Goal: Task Accomplishment & Management: Use online tool/utility

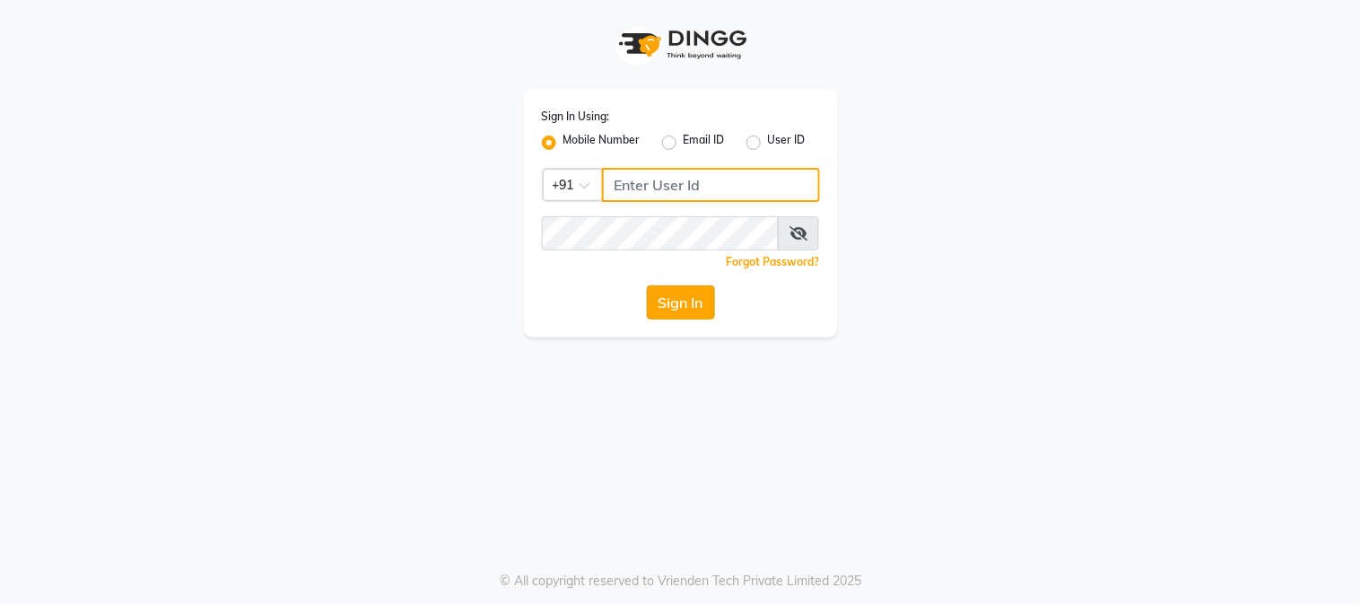
type input "2040036060"
click at [669, 310] on button "Sign In" at bounding box center [681, 302] width 68 height 34
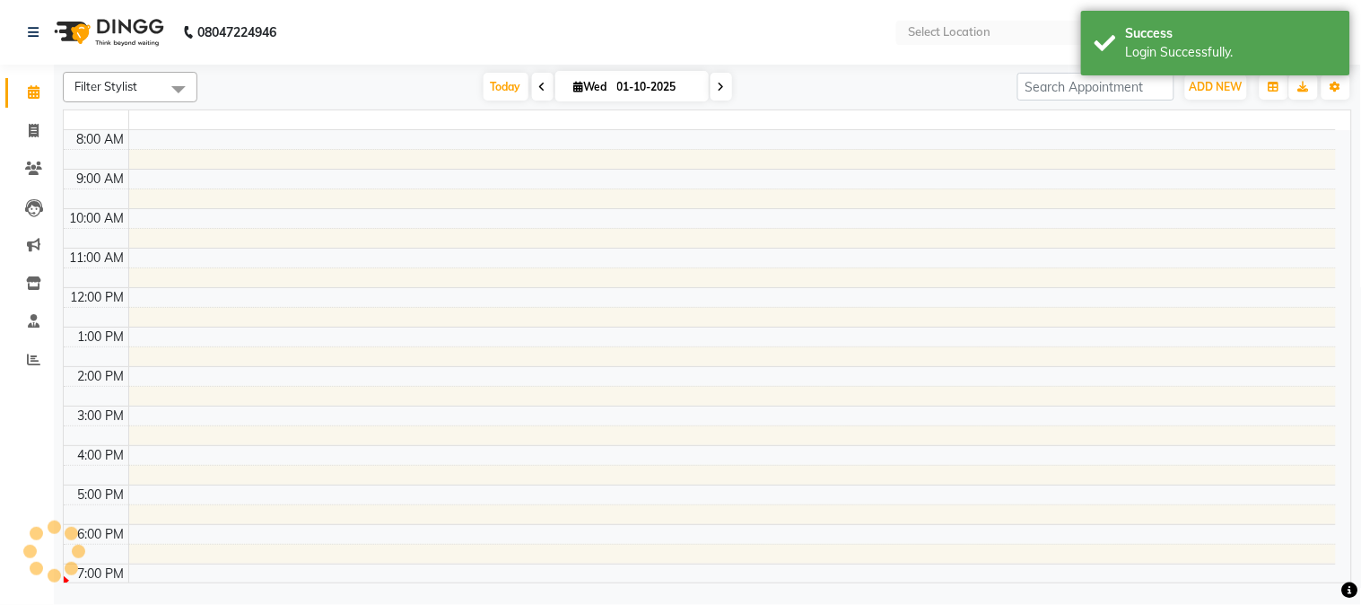
select select "en"
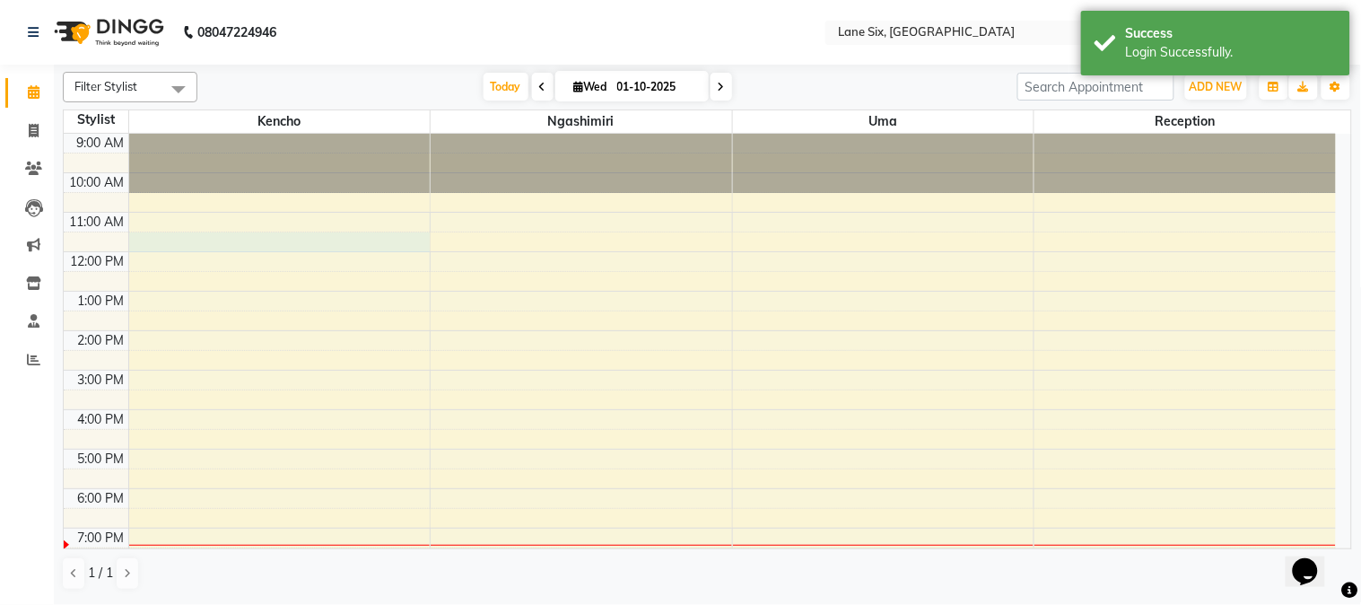
click at [234, 240] on div "9:00 AM 10:00 AM 11:00 AM 12:00 PM 1:00 PM 2:00 PM 3:00 PM 4:00 PM 5:00 PM 6:00…" at bounding box center [700, 350] width 1272 height 433
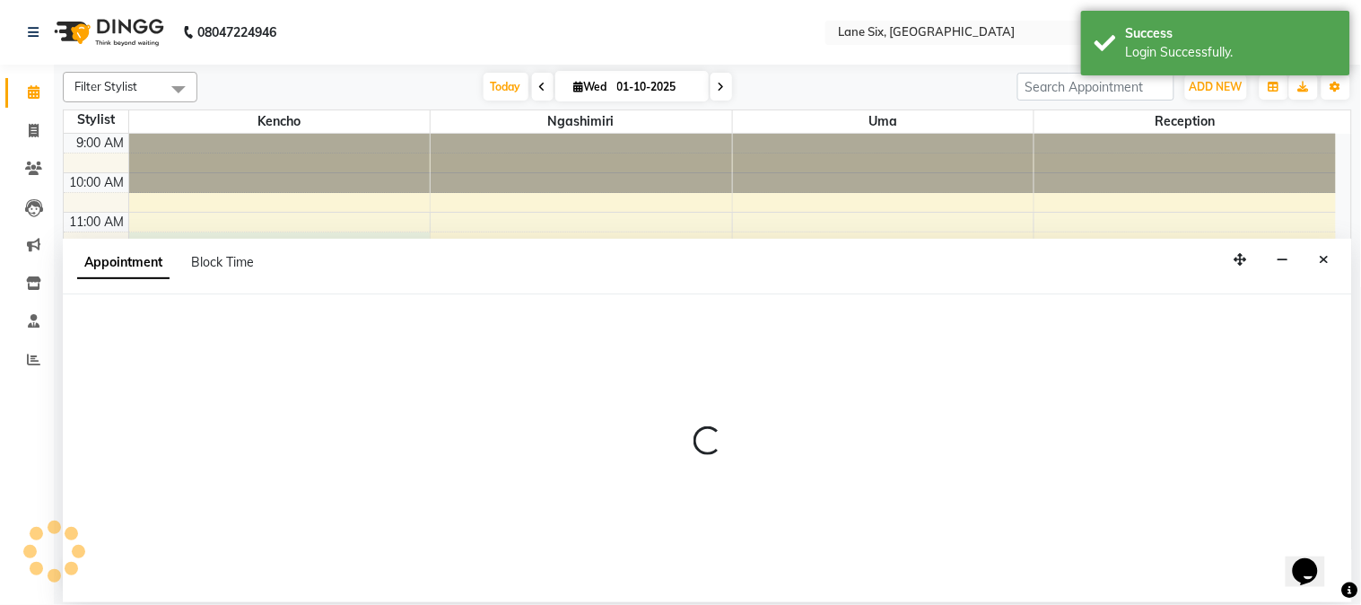
select select "9818"
select select "690"
select select "tentative"
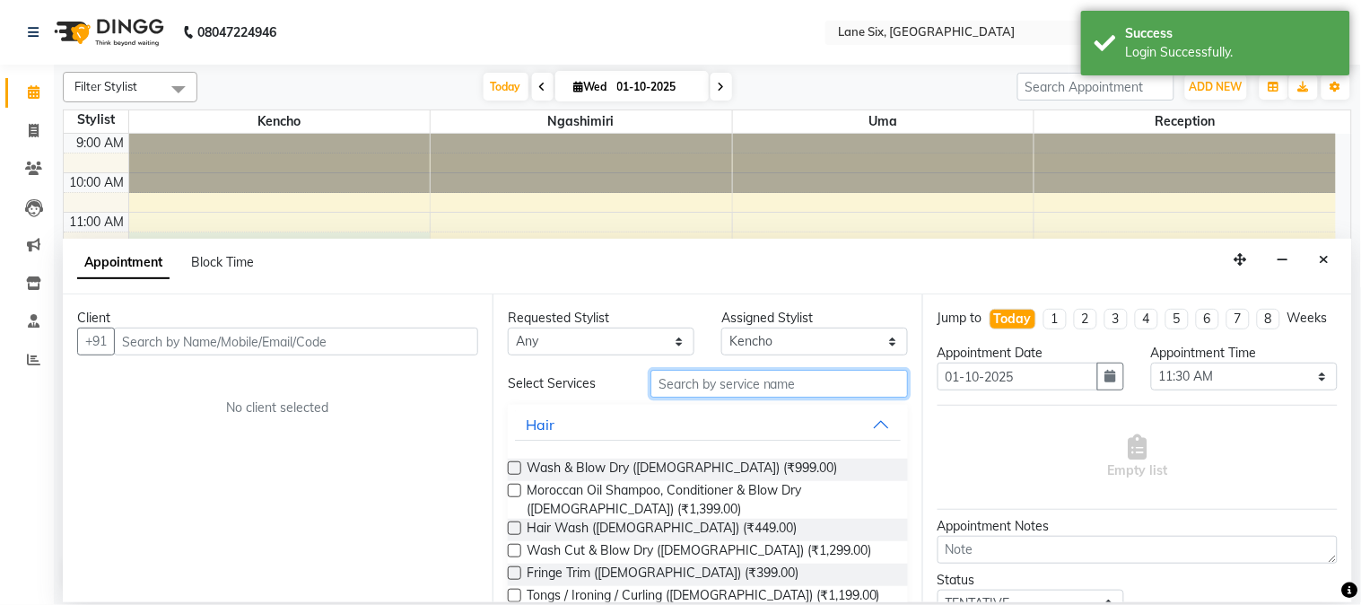
click at [819, 390] on input "text" at bounding box center [778, 384] width 257 height 28
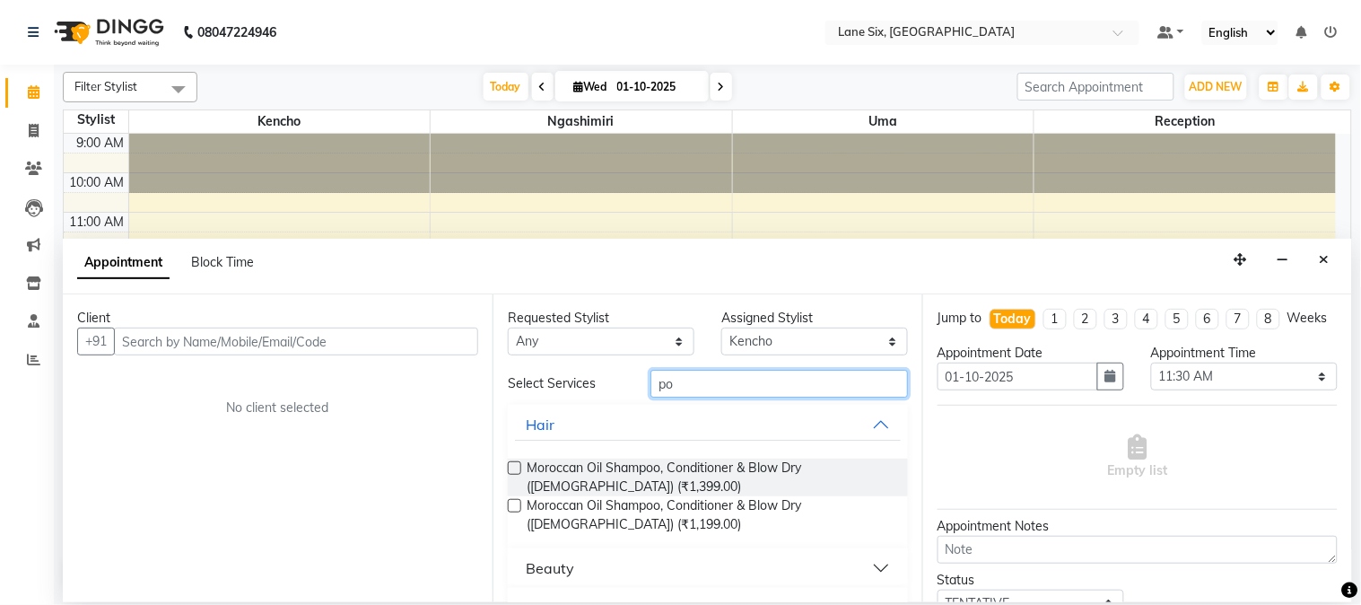
type input "p"
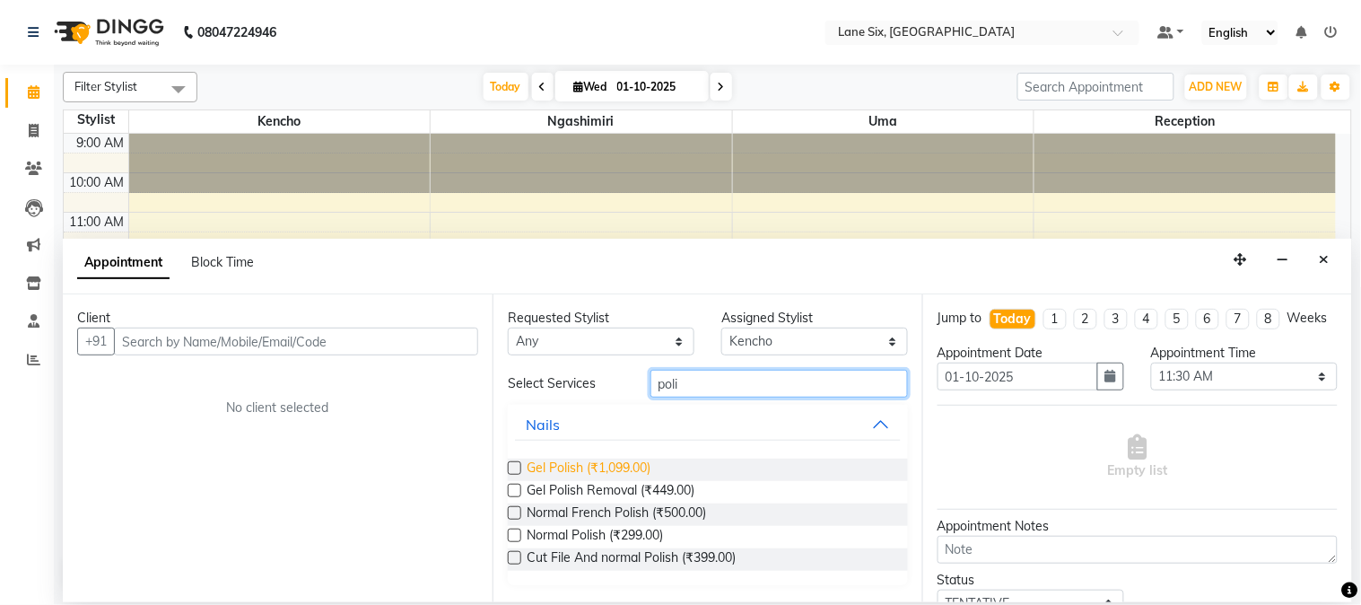
type input "poli"
click at [640, 462] on span "Gel Polish (₹1,099.00)" at bounding box center [589, 469] width 124 height 22
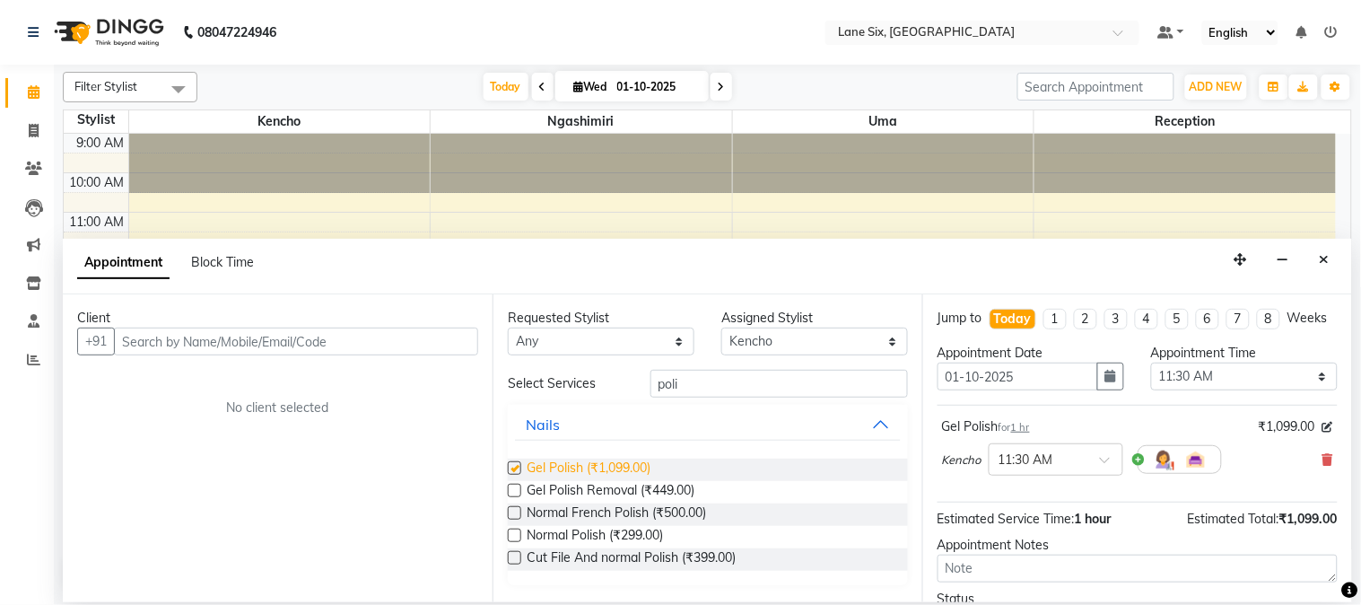
checkbox input "false"
click at [759, 342] on select "Select [PERSON_NAME] Reception Uma" at bounding box center [814, 341] width 187 height 28
select select "90044"
click at [721, 327] on select "Select [PERSON_NAME] Reception Uma" at bounding box center [814, 341] width 187 height 28
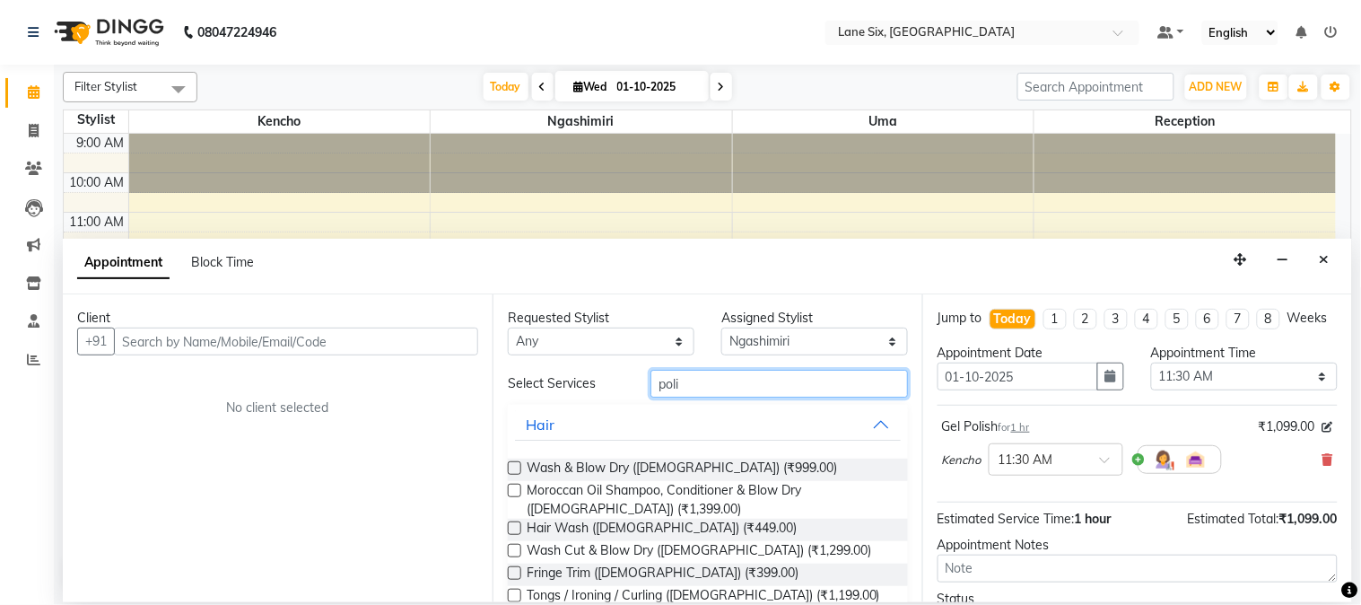
click at [723, 388] on input "poli" at bounding box center [778, 384] width 257 height 28
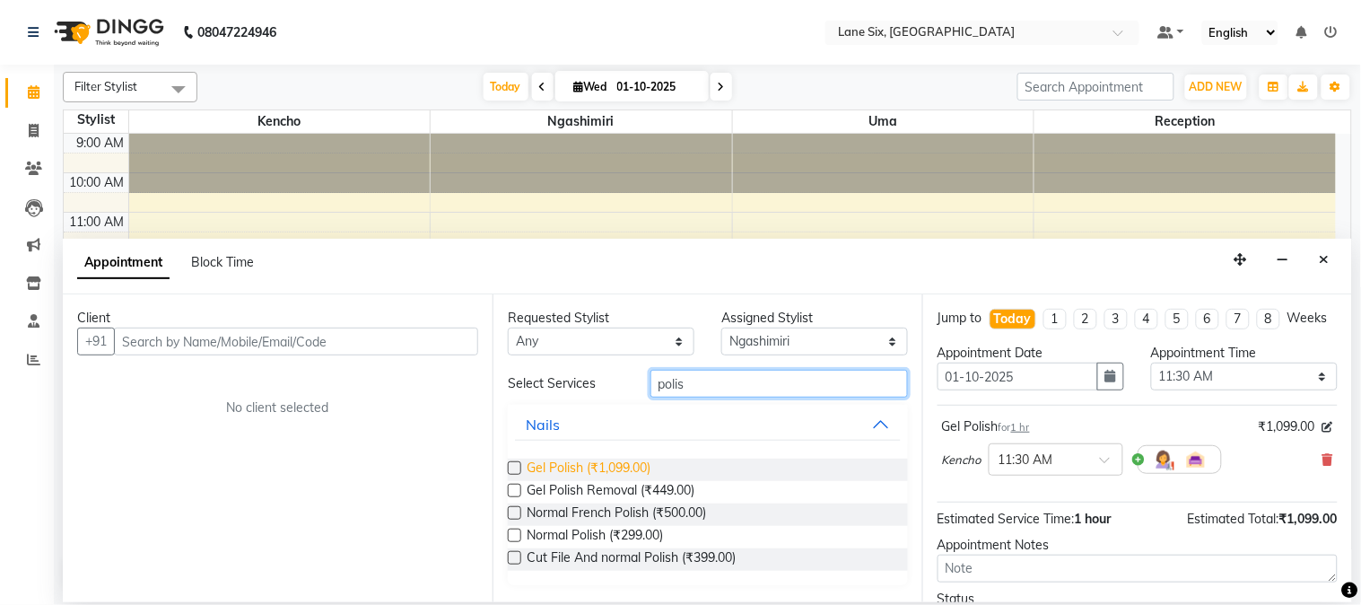
type input "polis"
click at [575, 471] on span "Gel Polish (₹1,099.00)" at bounding box center [589, 469] width 124 height 22
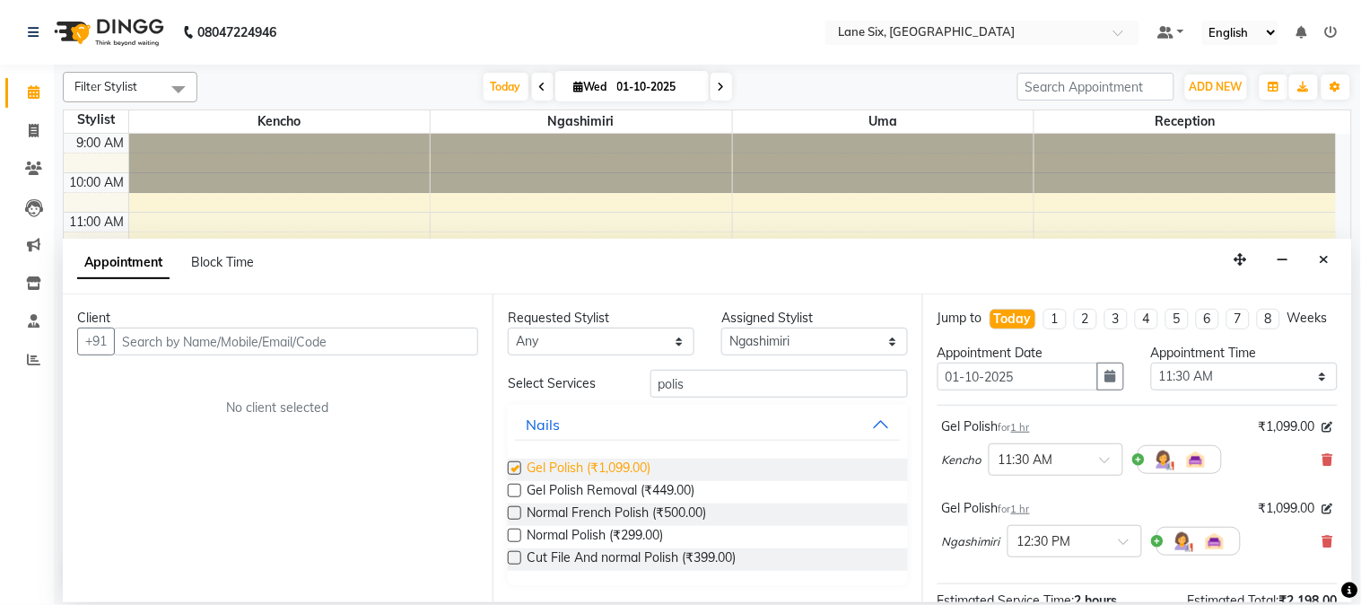
checkbox input "false"
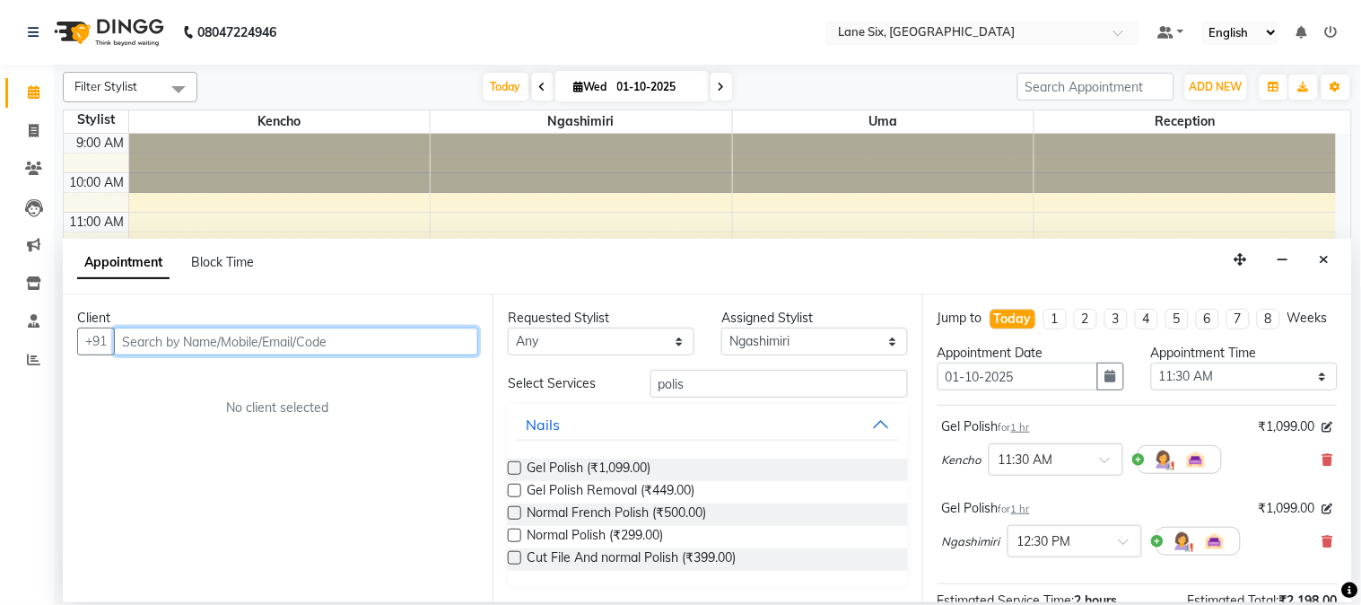
click at [401, 343] on input "text" at bounding box center [296, 341] width 364 height 28
type input "6353259139"
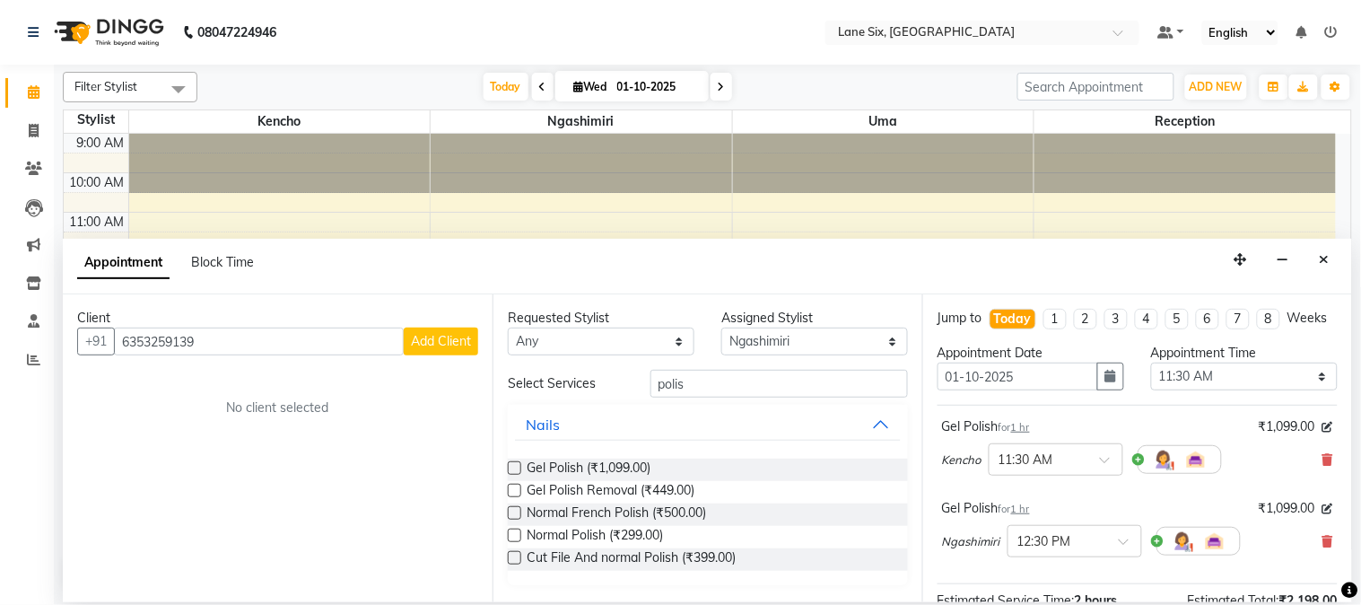
click at [441, 335] on span "Add Client" at bounding box center [441, 341] width 60 height 16
select select "22"
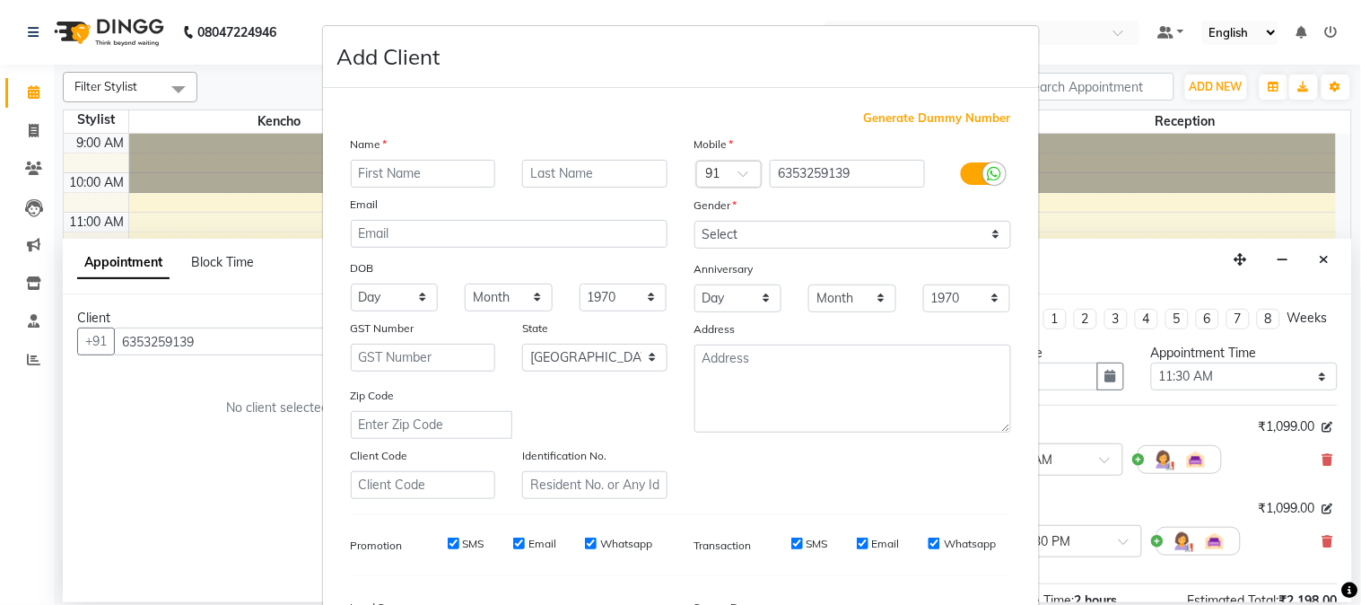
click at [438, 166] on input "text" at bounding box center [423, 174] width 145 height 28
type input "shawdha"
click at [918, 231] on select "Select [DEMOGRAPHIC_DATA] [DEMOGRAPHIC_DATA] Other Prefer Not To Say" at bounding box center [852, 235] width 317 height 28
select select "[DEMOGRAPHIC_DATA]"
click at [694, 221] on select "Select [DEMOGRAPHIC_DATA] [DEMOGRAPHIC_DATA] Other Prefer Not To Say" at bounding box center [852, 235] width 317 height 28
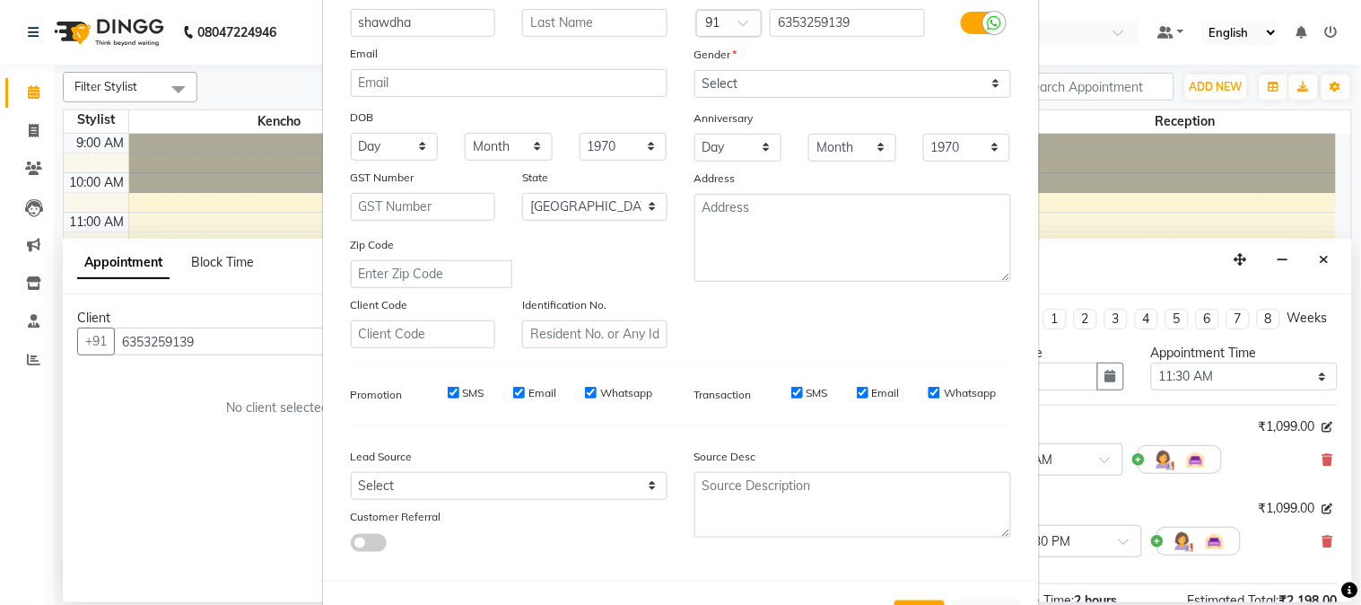
scroll to position [224, 0]
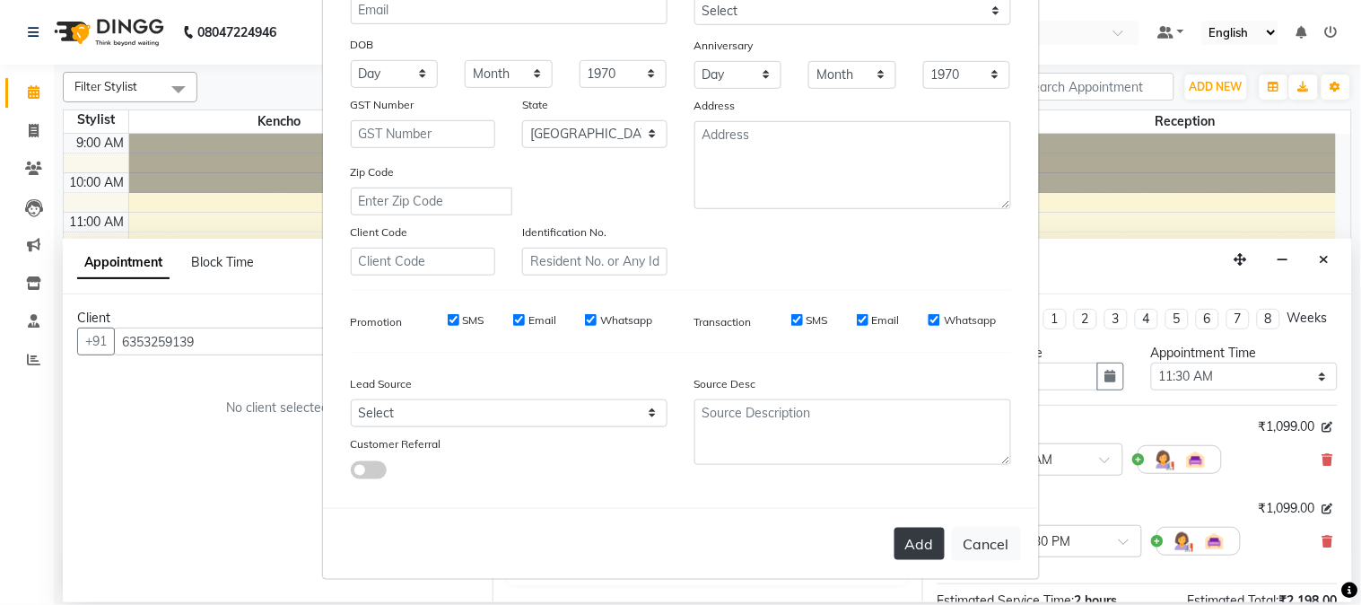
click at [903, 539] on button "Add" at bounding box center [919, 544] width 50 height 32
select select
select select "null"
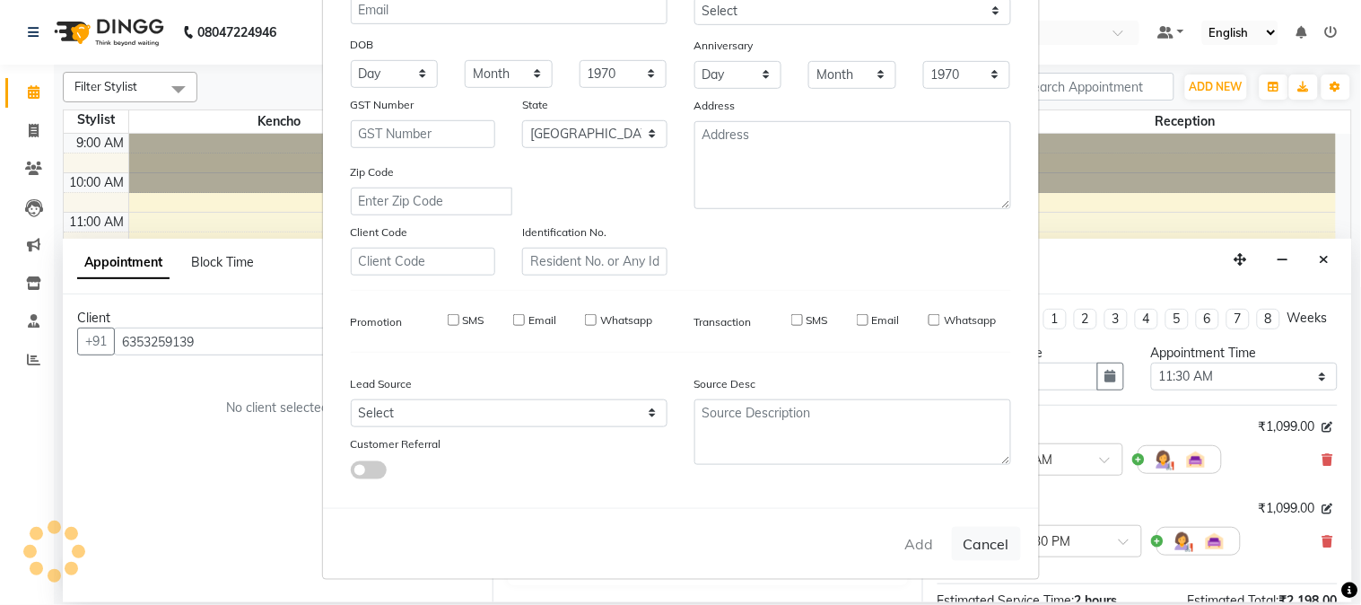
select select
checkbox input "false"
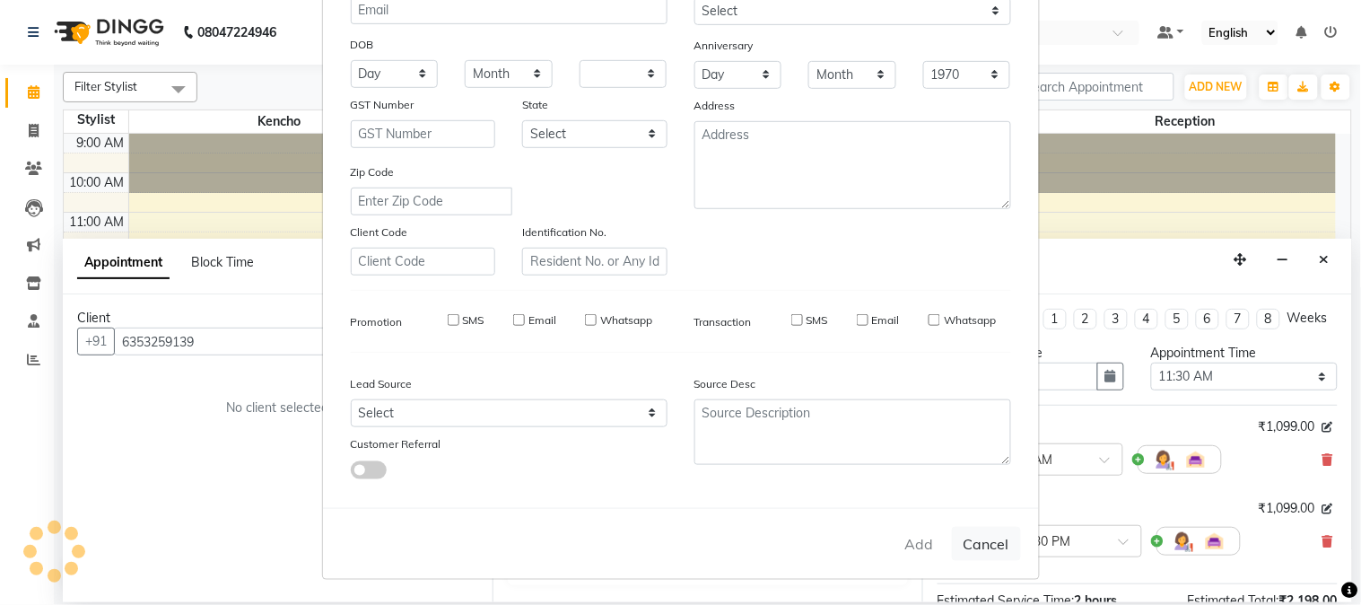
checkbox input "false"
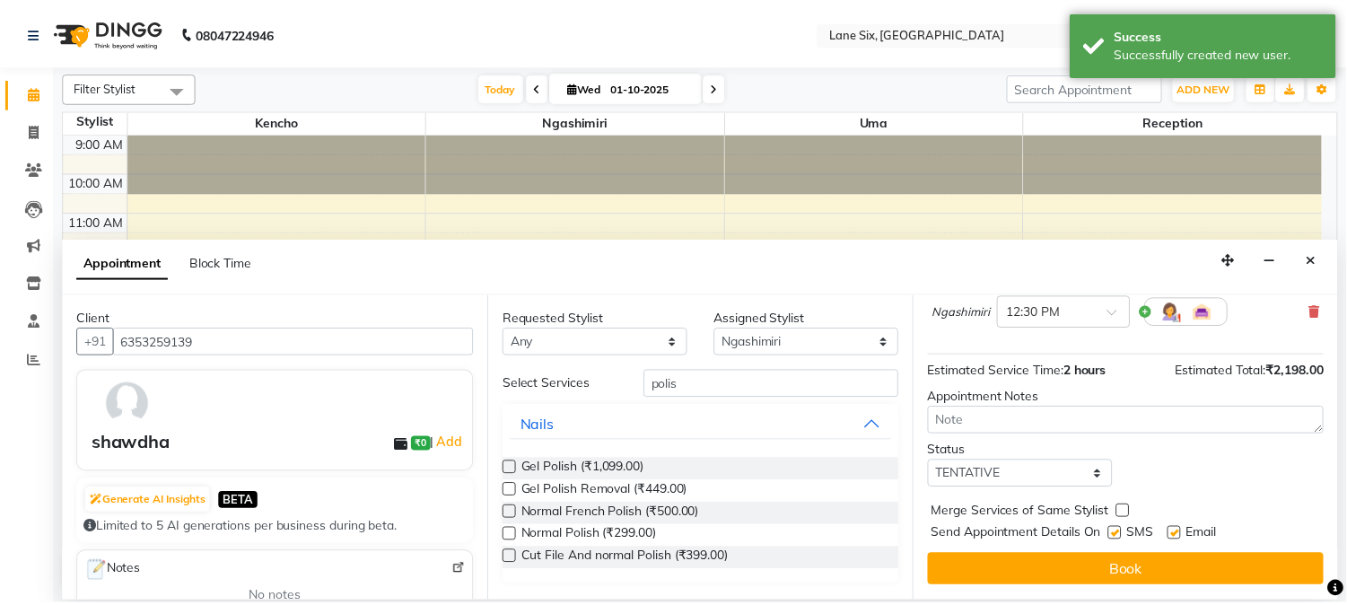
scroll to position [246, 0]
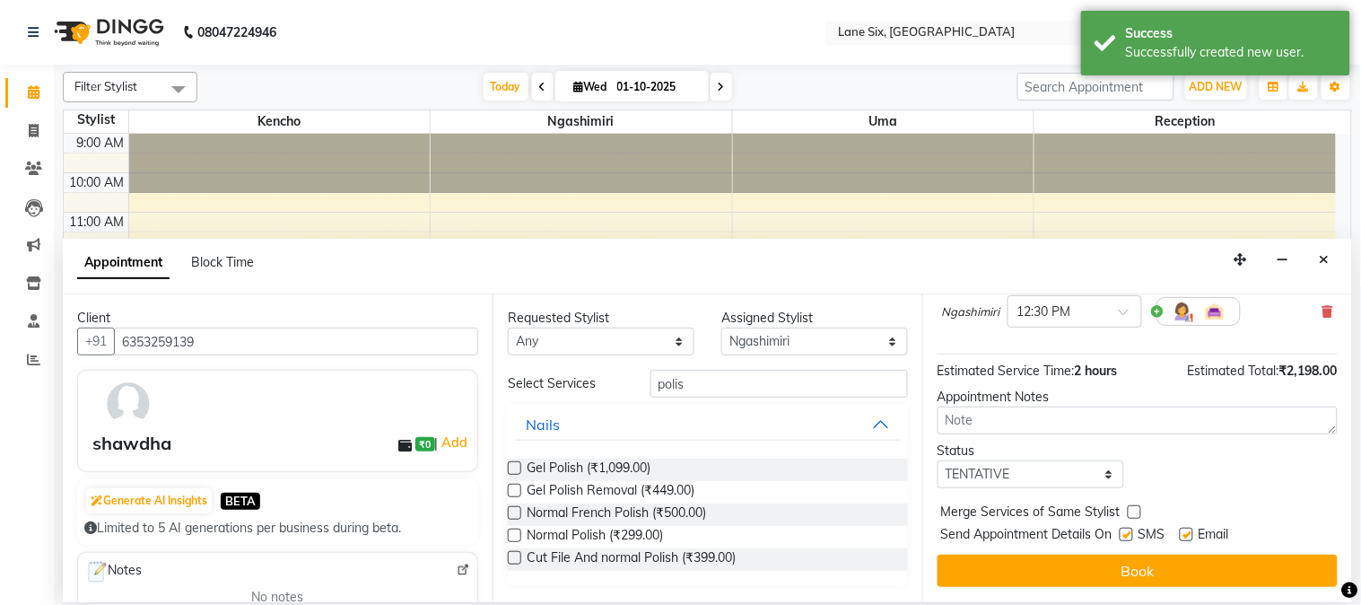
click at [1190, 534] on label at bounding box center [1186, 534] width 13 height 13
click at [1190, 534] on input "checkbox" at bounding box center [1186, 536] width 12 height 12
checkbox input "false"
click at [1123, 545] on div at bounding box center [1126, 537] width 12 height 19
click at [1129, 539] on label at bounding box center [1126, 534] width 13 height 13
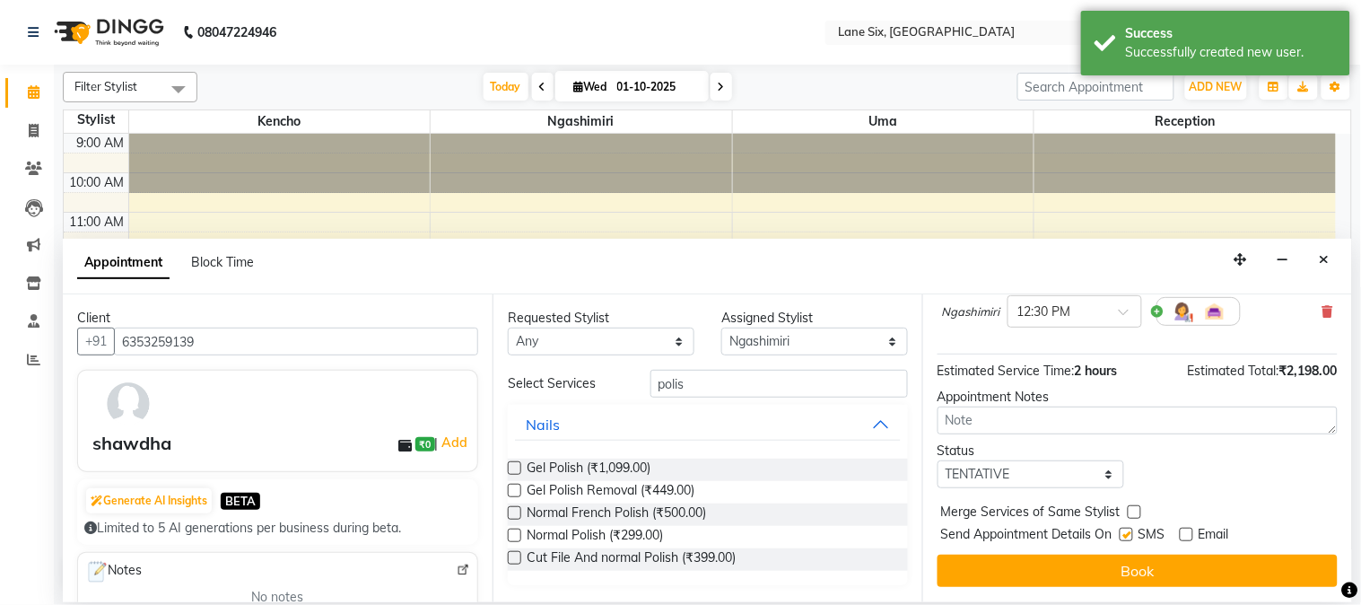
click at [1129, 539] on input "checkbox" at bounding box center [1126, 536] width 12 height 12
checkbox input "false"
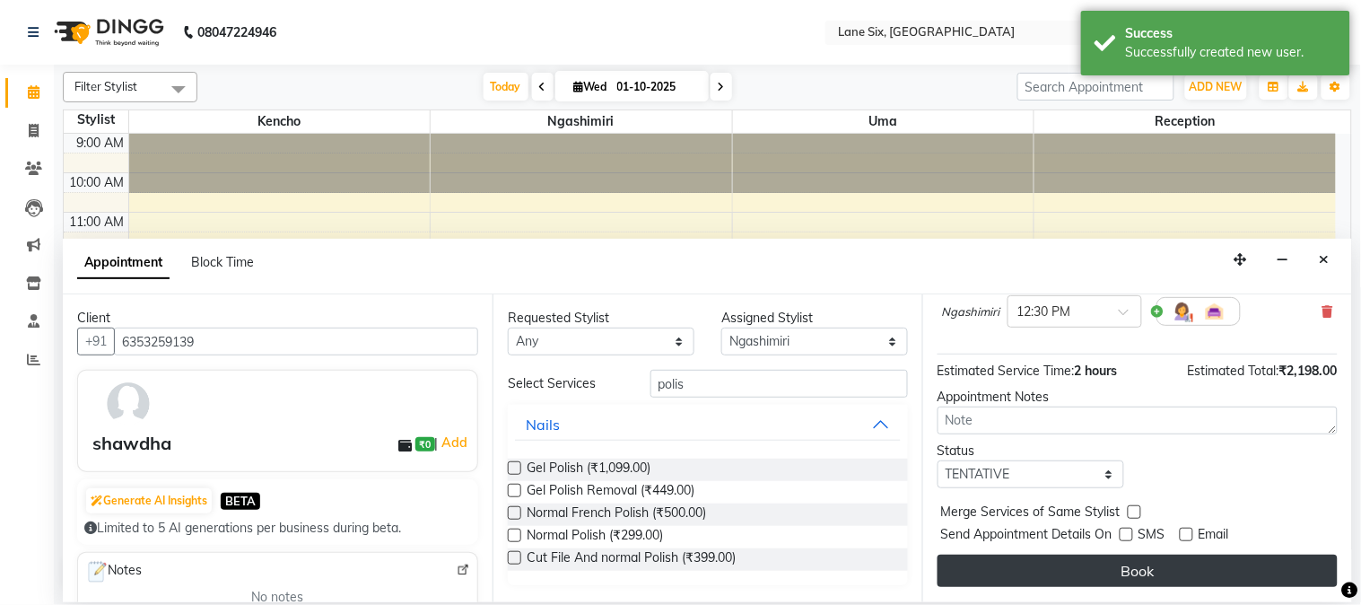
click at [1129, 567] on button "Book" at bounding box center [1138, 570] width 400 height 32
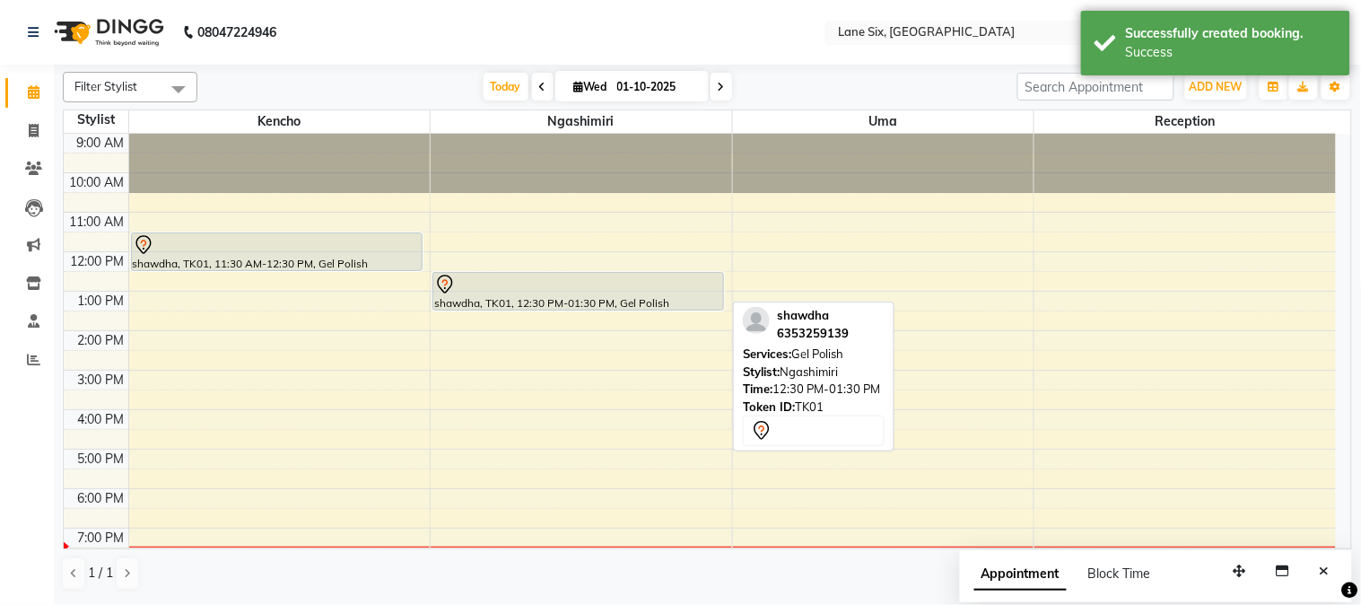
click at [598, 296] on div "shawdha, TK01, 12:30 PM-01:30 PM, Gel Polish" at bounding box center [578, 291] width 290 height 37
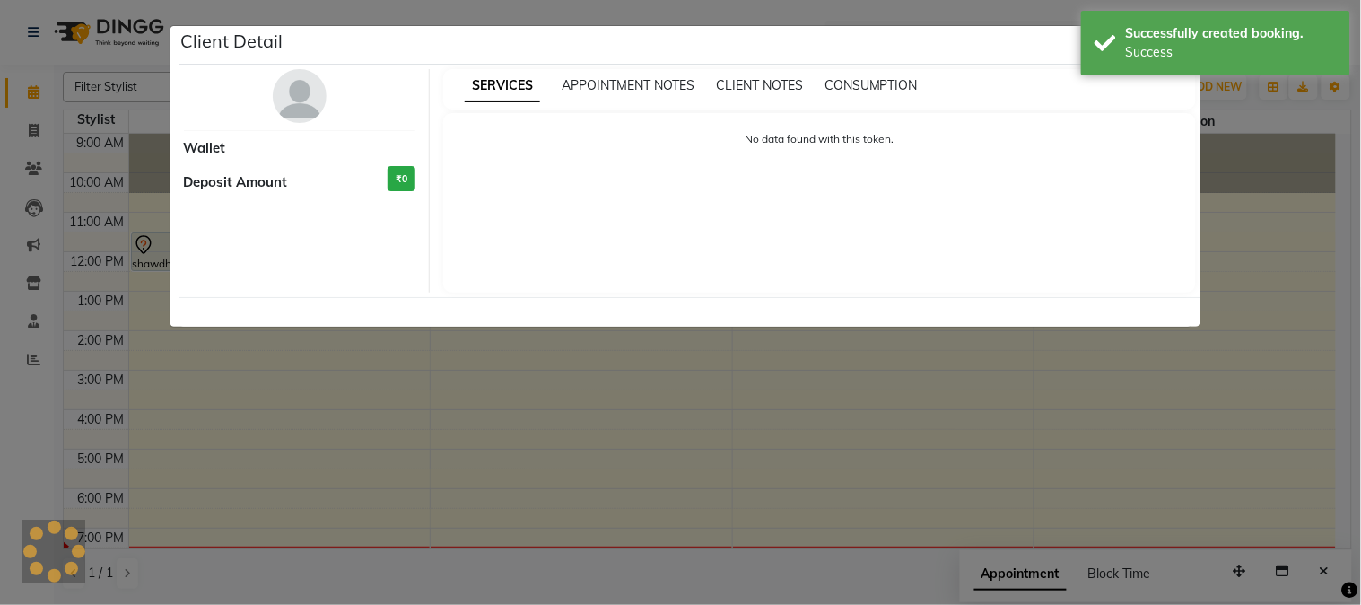
select select "7"
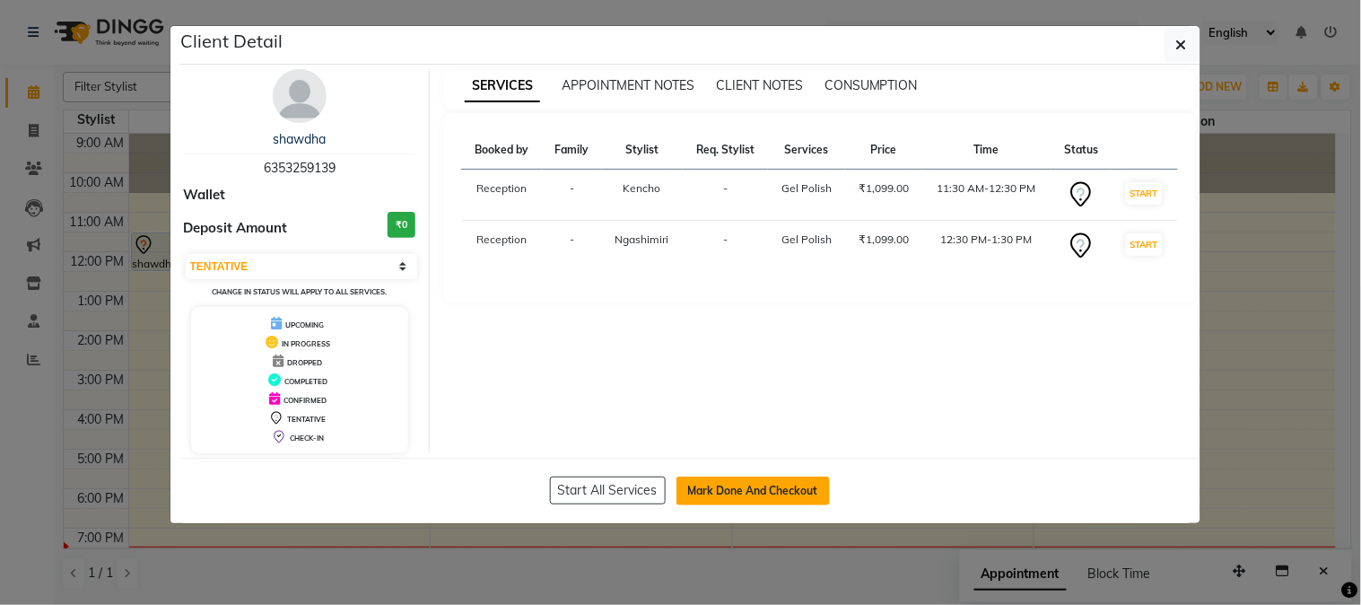
click at [802, 476] on button "Mark Done And Checkout" at bounding box center [752, 490] width 153 height 29
select select "664"
select select "service"
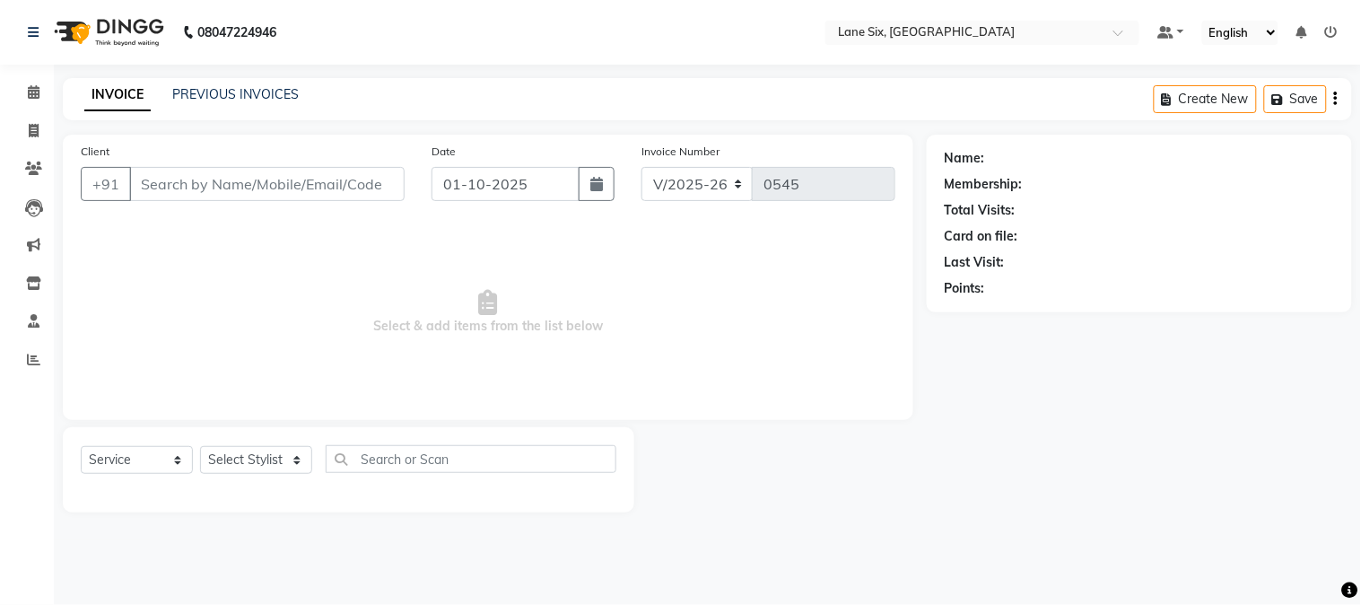
type input "6353259139"
select select "90044"
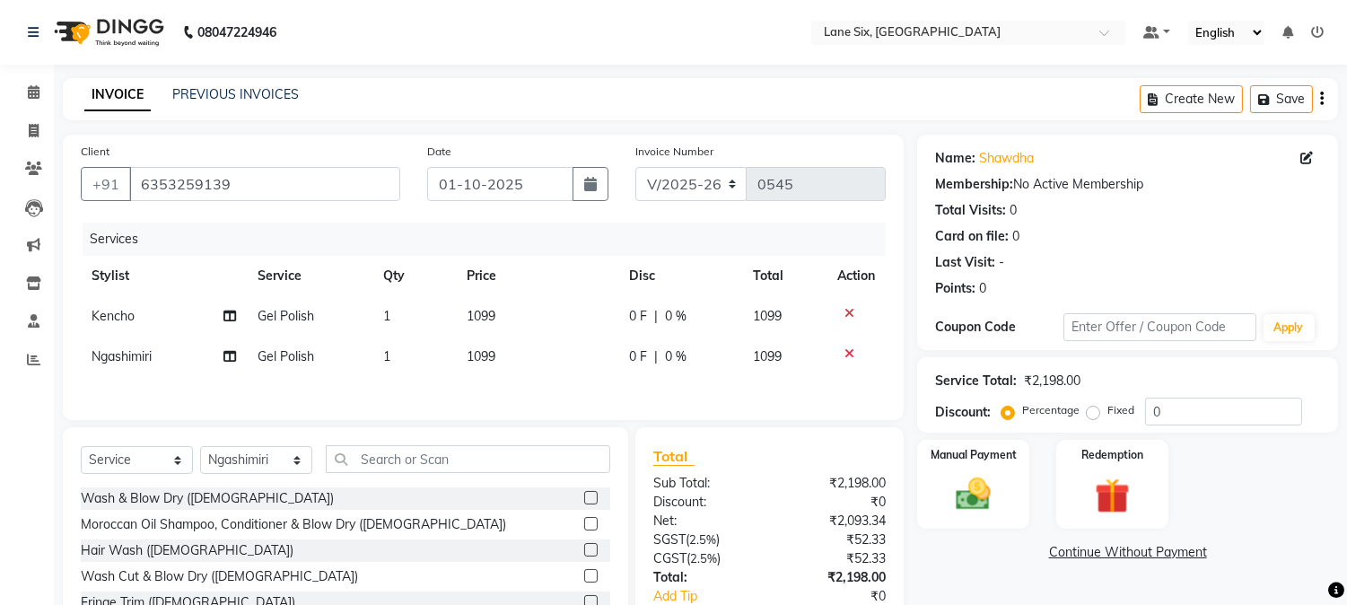
click at [532, 302] on td "1099" at bounding box center [537, 316] width 162 height 40
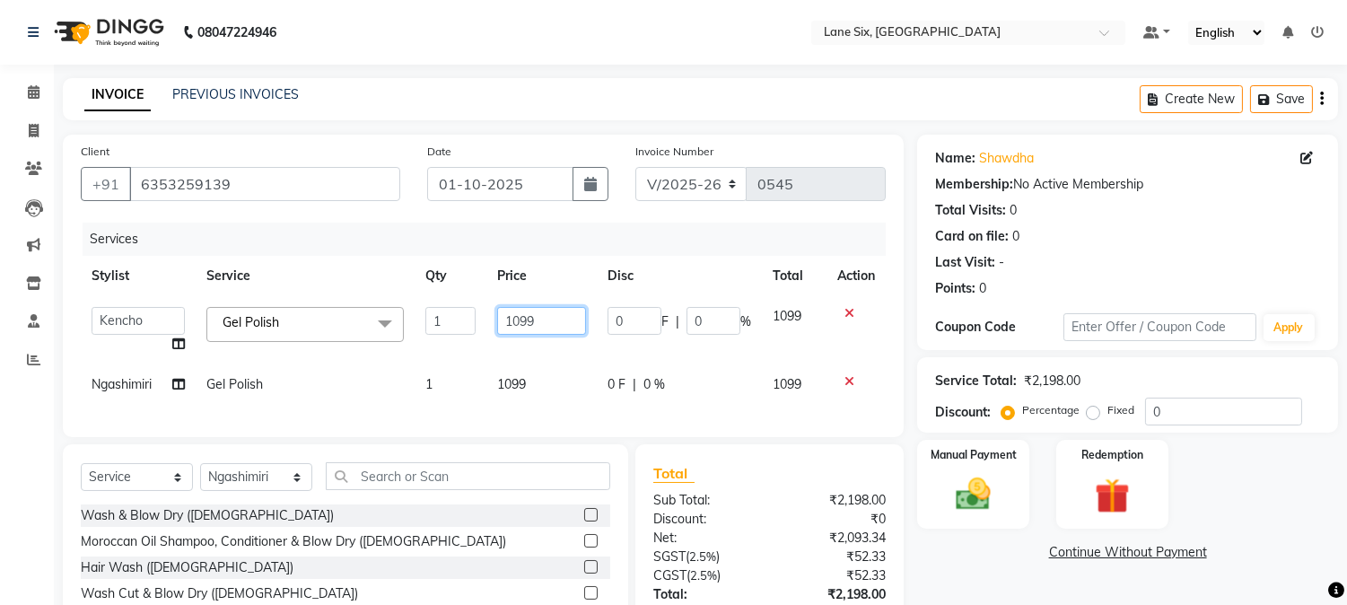
click at [558, 310] on input "1099" at bounding box center [541, 321] width 89 height 28
type input "1000"
click at [562, 368] on td "1099" at bounding box center [541, 384] width 110 height 40
select select "90044"
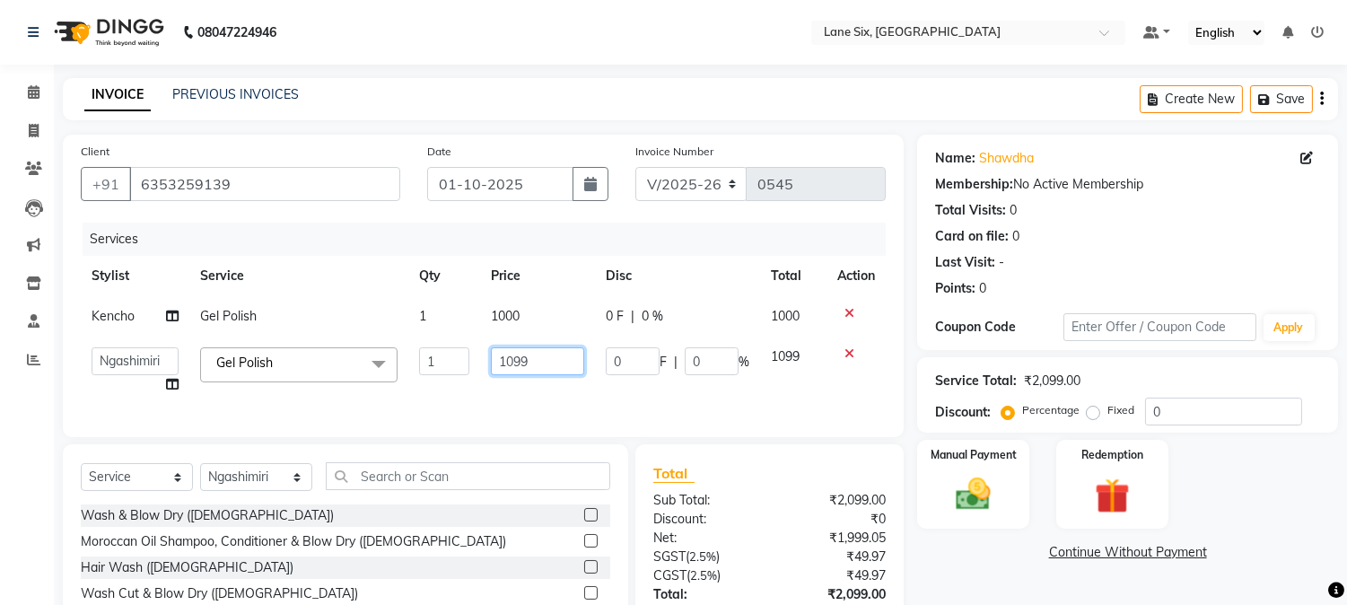
click at [553, 355] on input "1099" at bounding box center [537, 361] width 93 height 28
type input "1000"
click at [981, 499] on img at bounding box center [973, 495] width 59 height 42
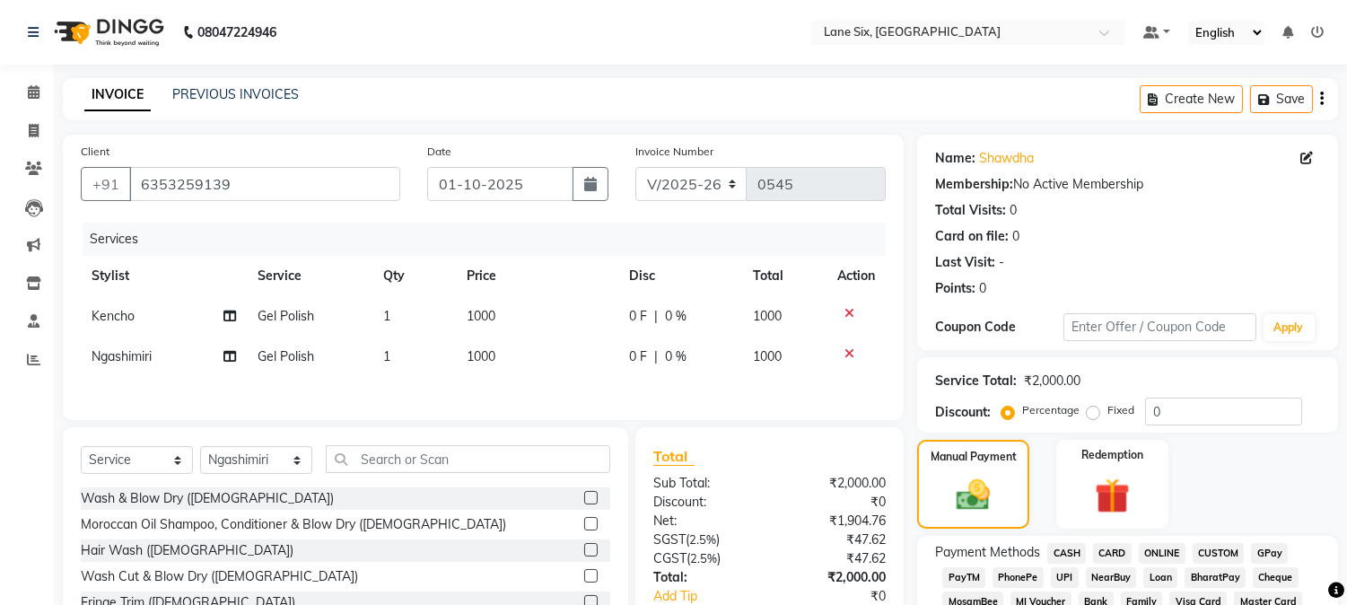
click at [1278, 552] on span "GPay" at bounding box center [1269, 553] width 37 height 21
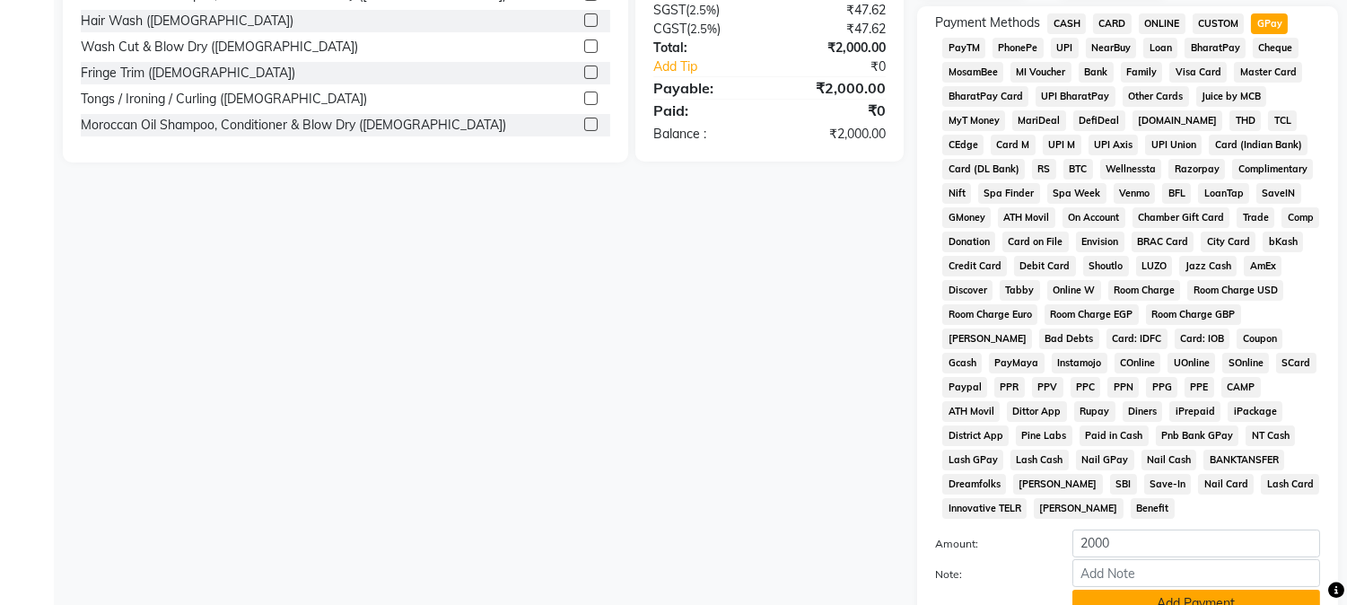
click at [1239, 593] on button "Add Payment" at bounding box center [1196, 603] width 248 height 28
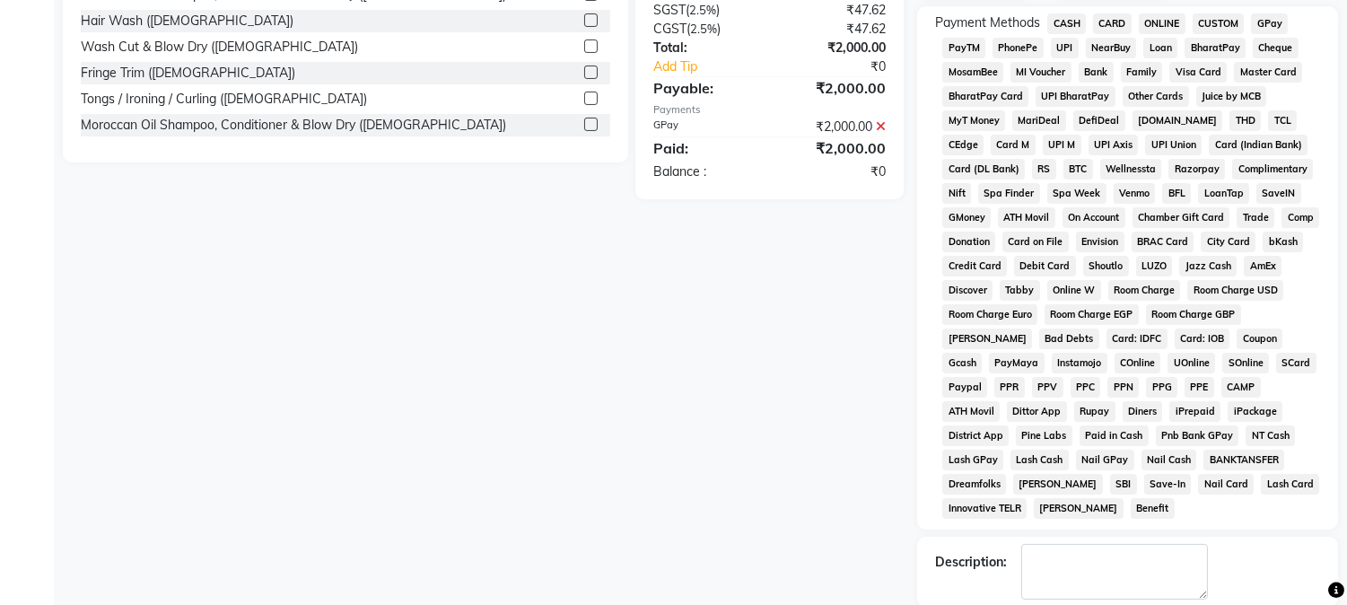
scroll to position [569, 0]
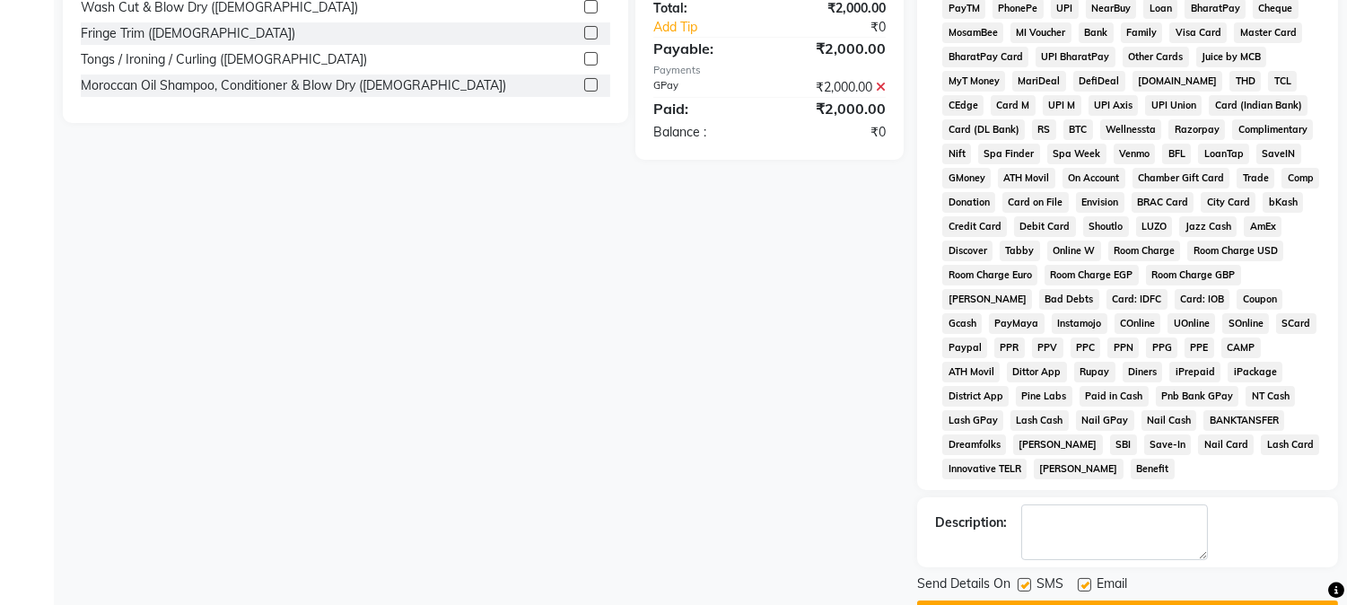
click at [1208, 600] on button "Checkout" at bounding box center [1127, 614] width 421 height 28
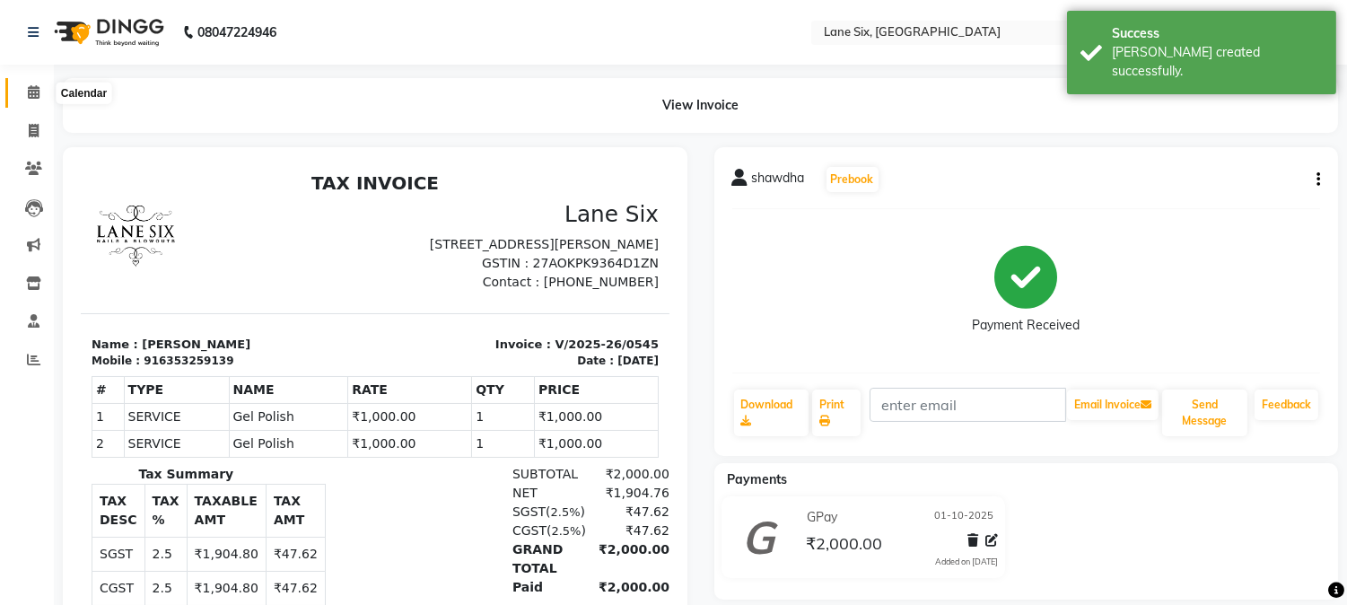
click at [34, 94] on icon at bounding box center [34, 91] width 12 height 13
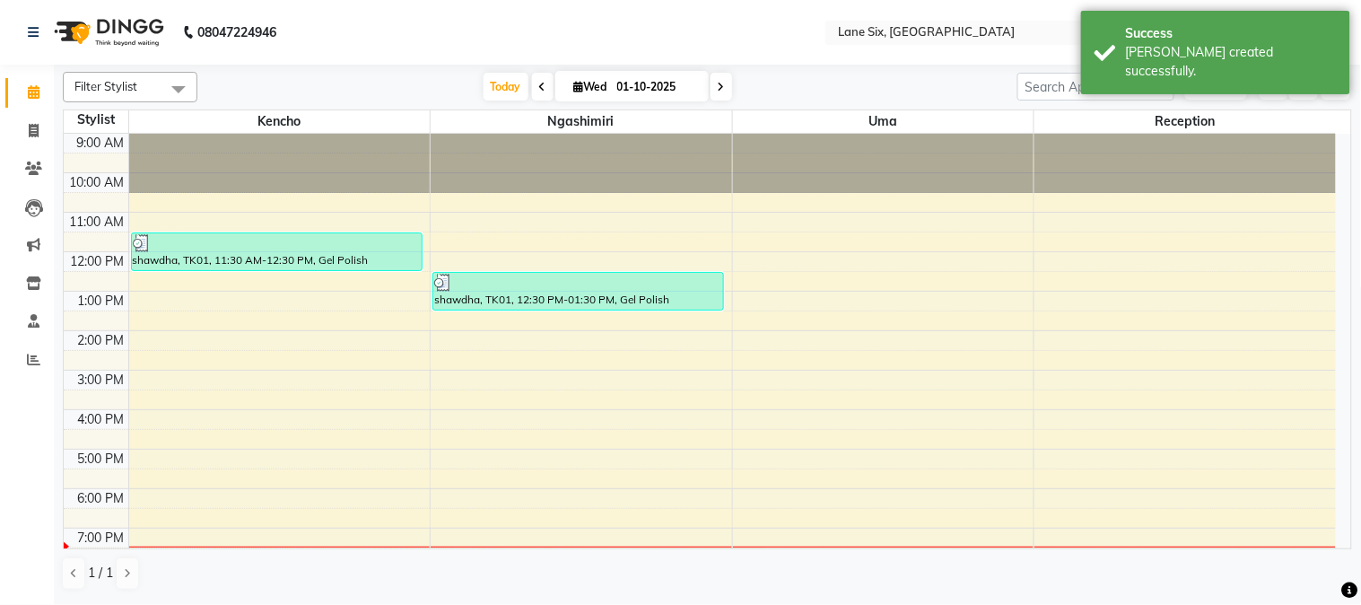
click at [607, 416] on div "9:00 AM 10:00 AM 11:00 AM 12:00 PM 1:00 PM 2:00 PM 3:00 PM 4:00 PM 5:00 PM 6:00…" at bounding box center [700, 350] width 1272 height 433
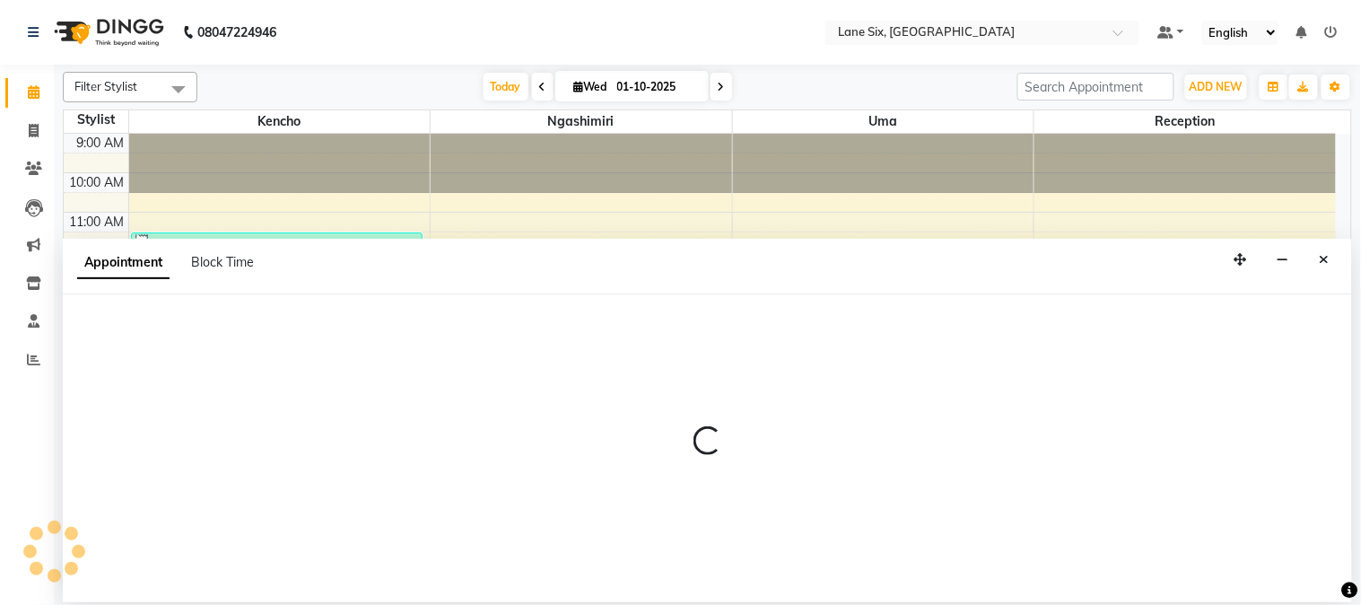
select select "90044"
select select "960"
select select "tentative"
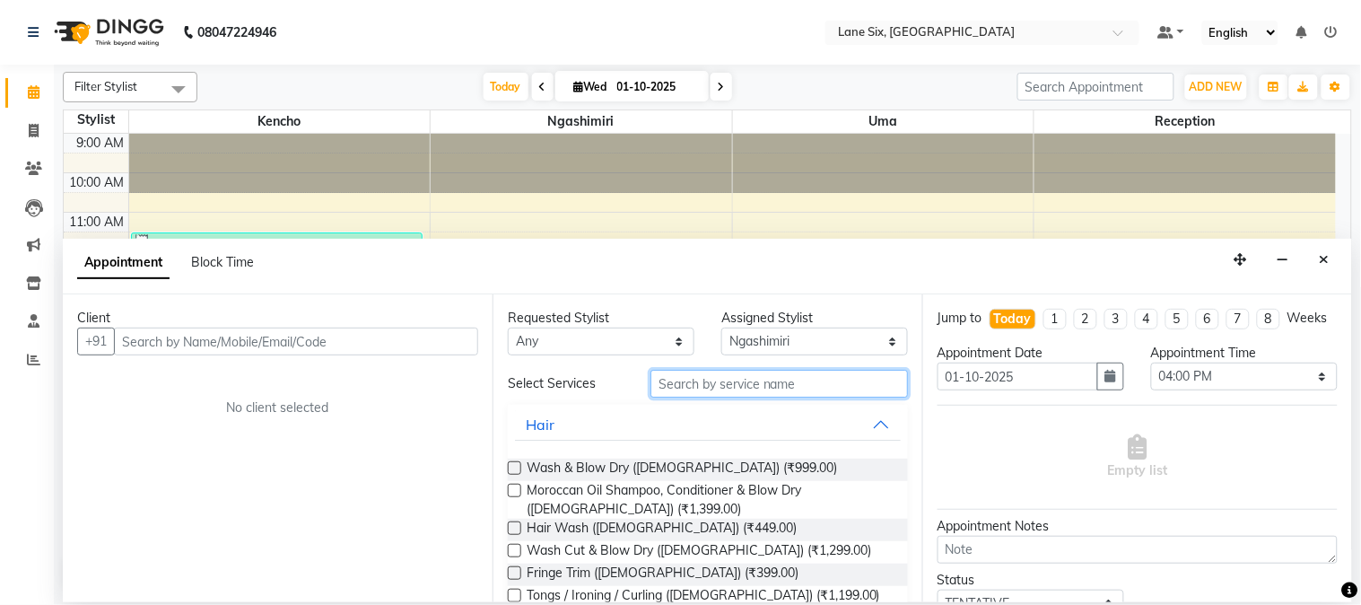
click at [852, 384] on input "text" at bounding box center [778, 384] width 257 height 28
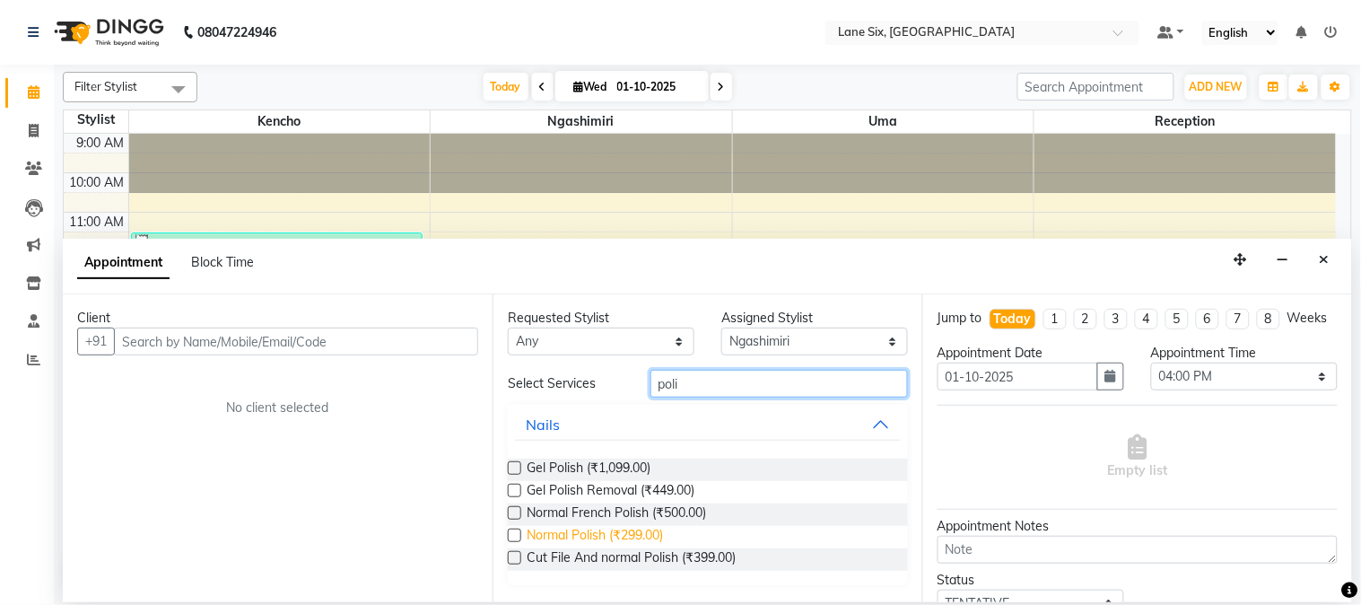
type input "poli"
click at [604, 533] on span "Normal Polish (₹299.00)" at bounding box center [595, 537] width 136 height 22
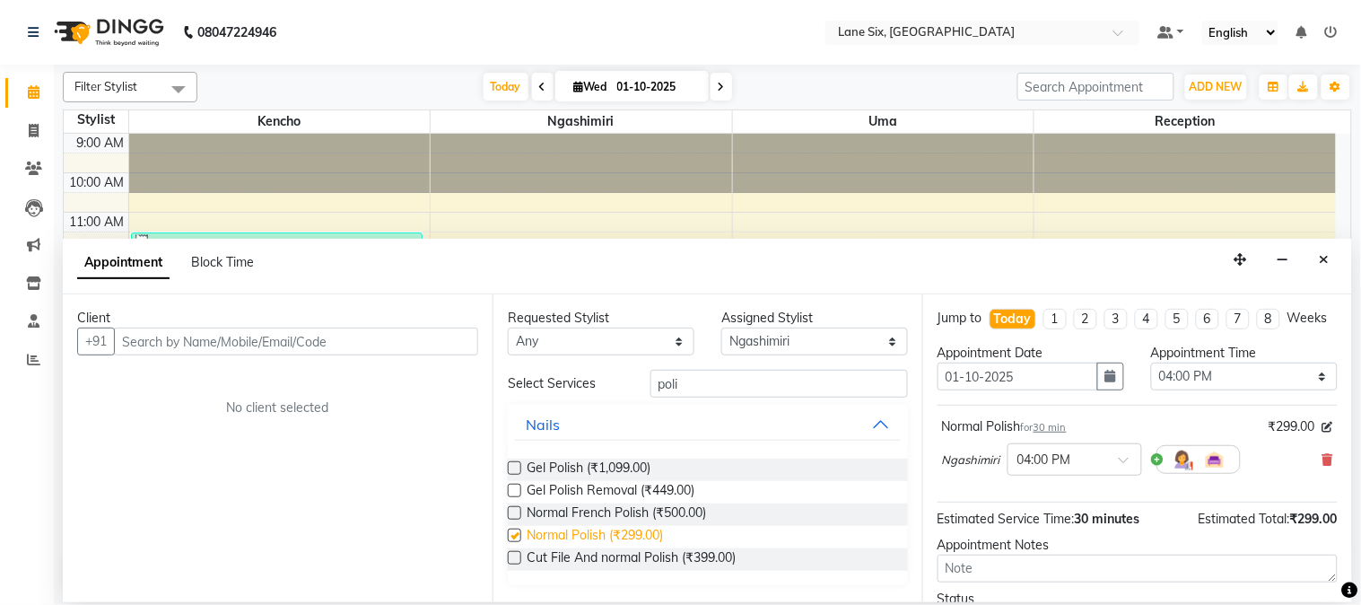
checkbox input "false"
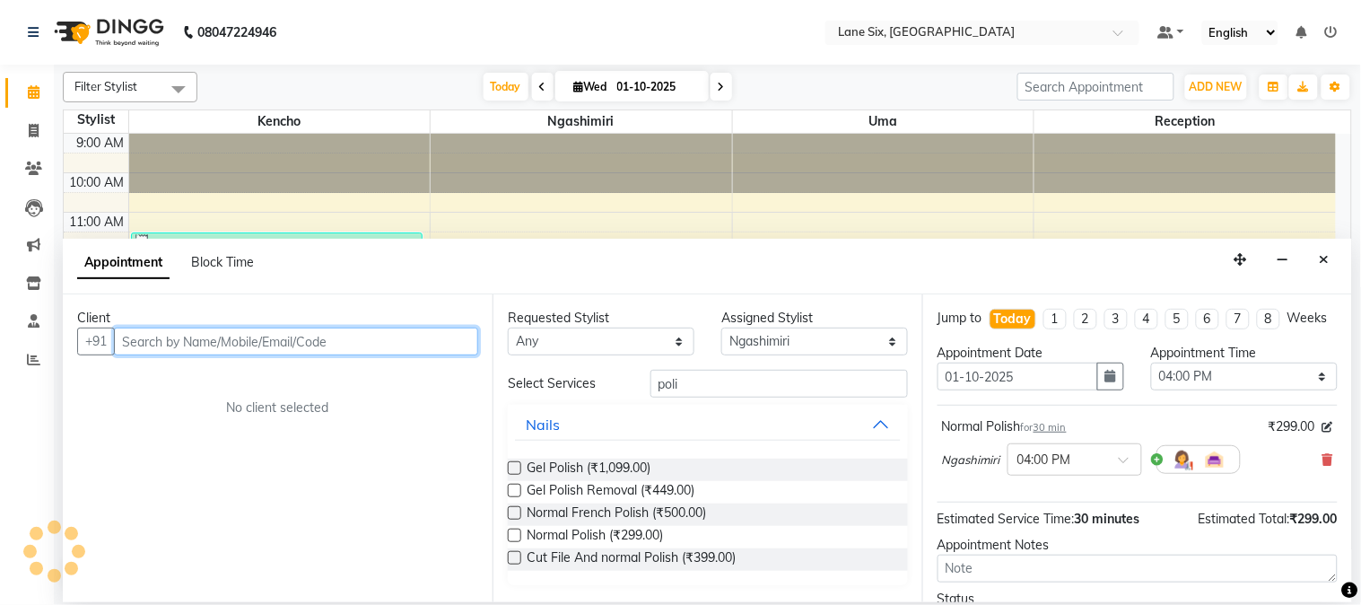
click at [427, 333] on input "text" at bounding box center [296, 341] width 364 height 28
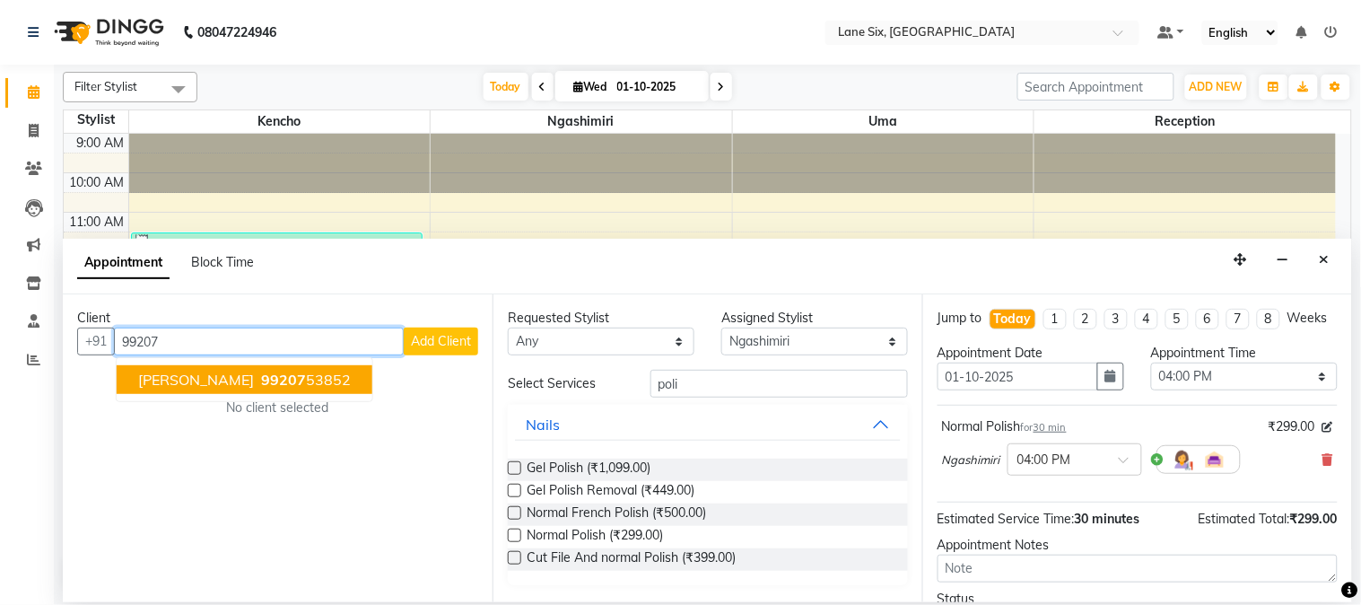
click at [258, 386] on ngb-highlight "99207 53852" at bounding box center [303, 380] width 93 height 18
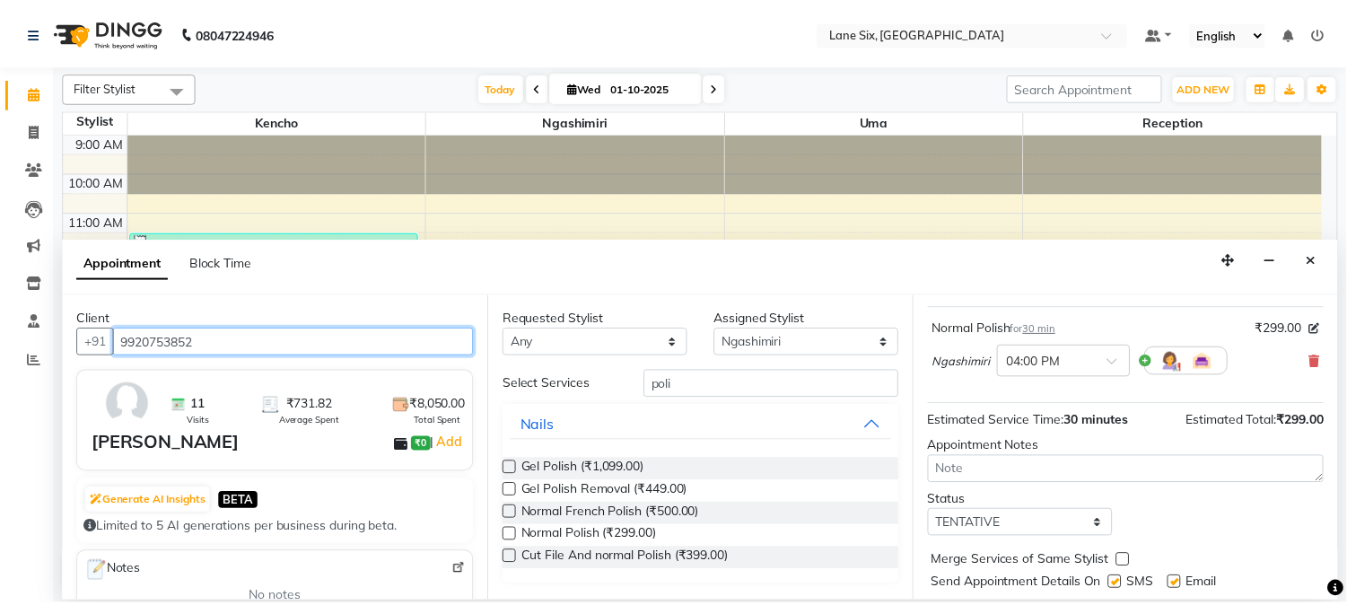
scroll to position [164, 0]
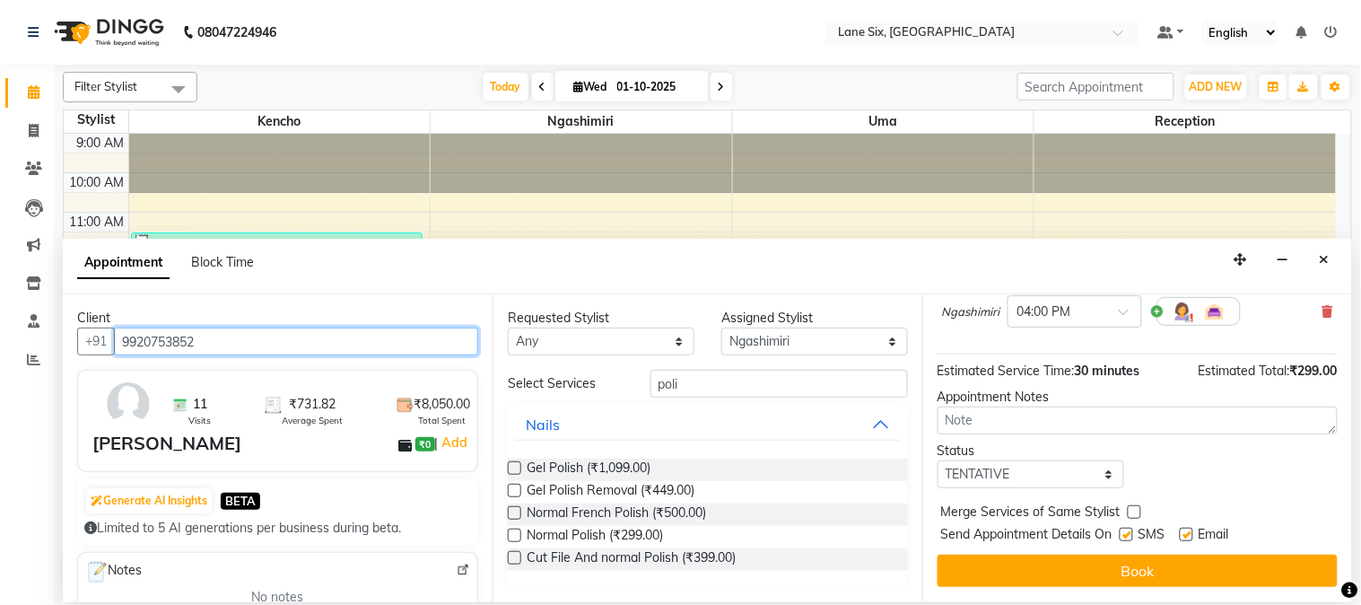
type input "9920753852"
click at [1186, 534] on label at bounding box center [1186, 534] width 13 height 13
click at [1186, 534] on input "checkbox" at bounding box center [1186, 536] width 12 height 12
checkbox input "false"
click at [1126, 538] on label at bounding box center [1126, 534] width 13 height 13
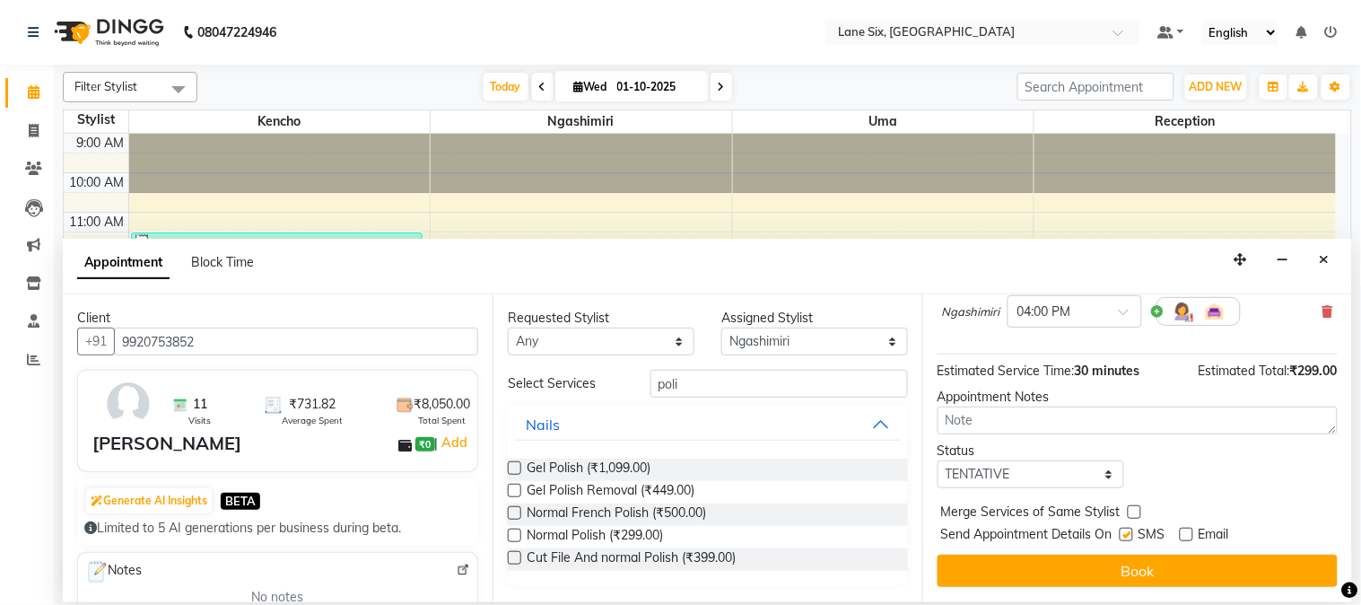
click at [1126, 538] on input "checkbox" at bounding box center [1126, 536] width 12 height 12
checkbox input "false"
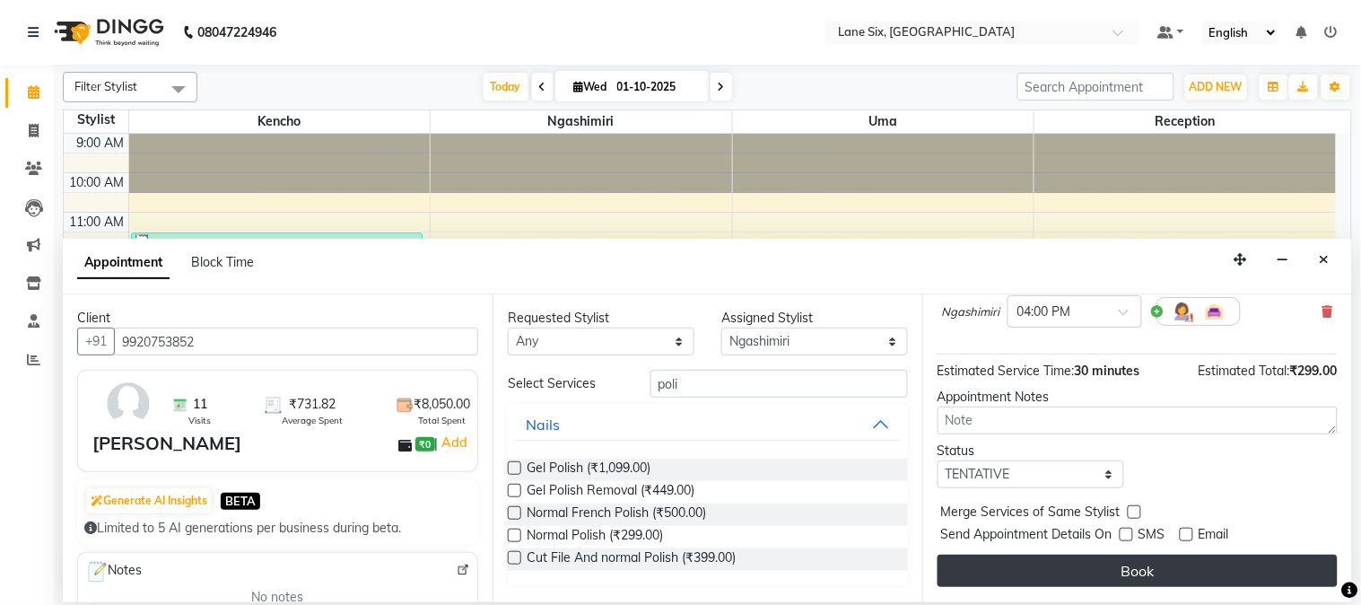
click at [1149, 566] on button "Book" at bounding box center [1138, 570] width 400 height 32
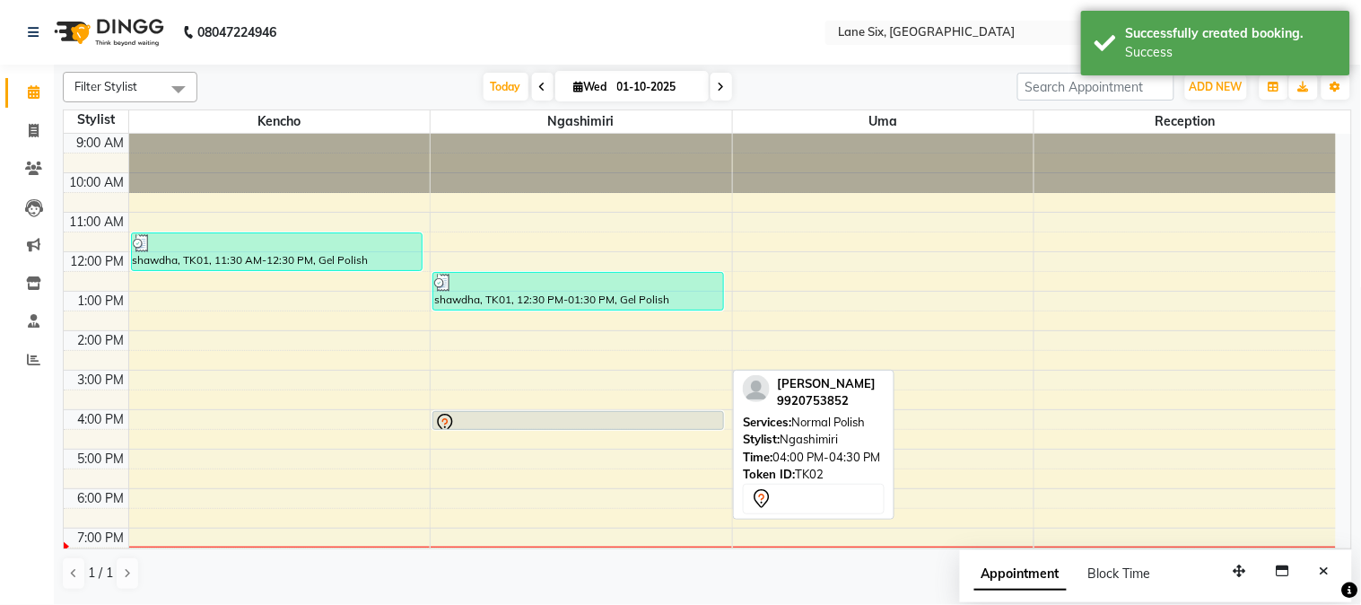
click at [525, 416] on div at bounding box center [578, 424] width 288 height 22
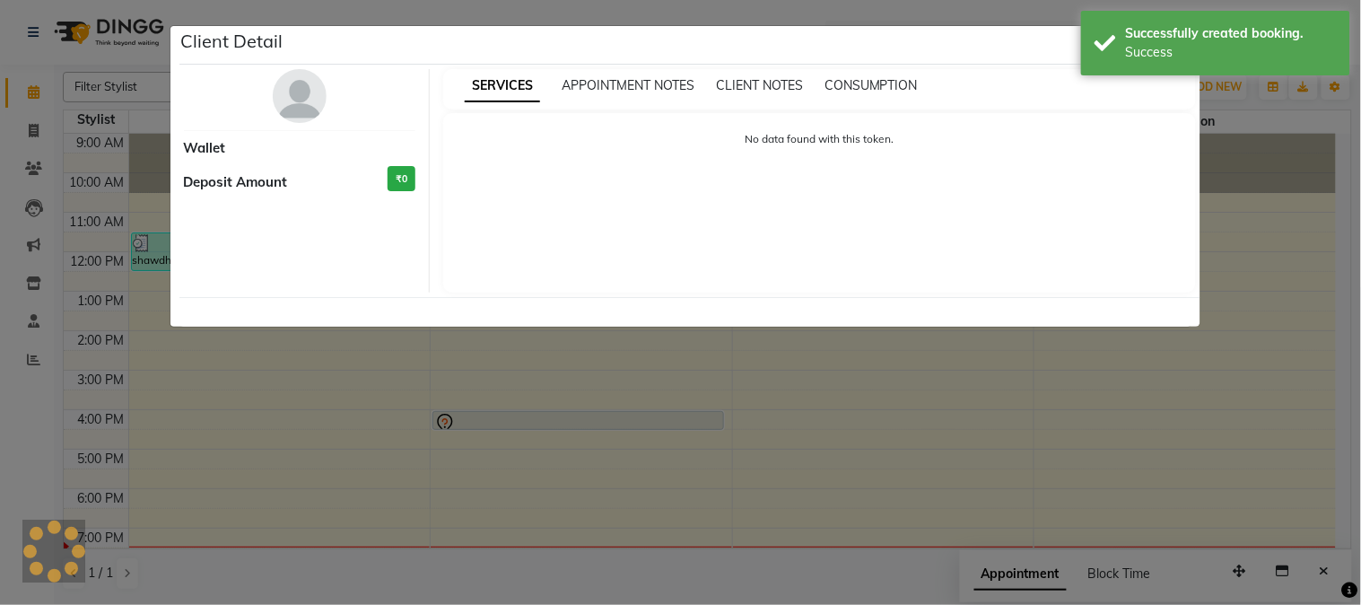
select select "7"
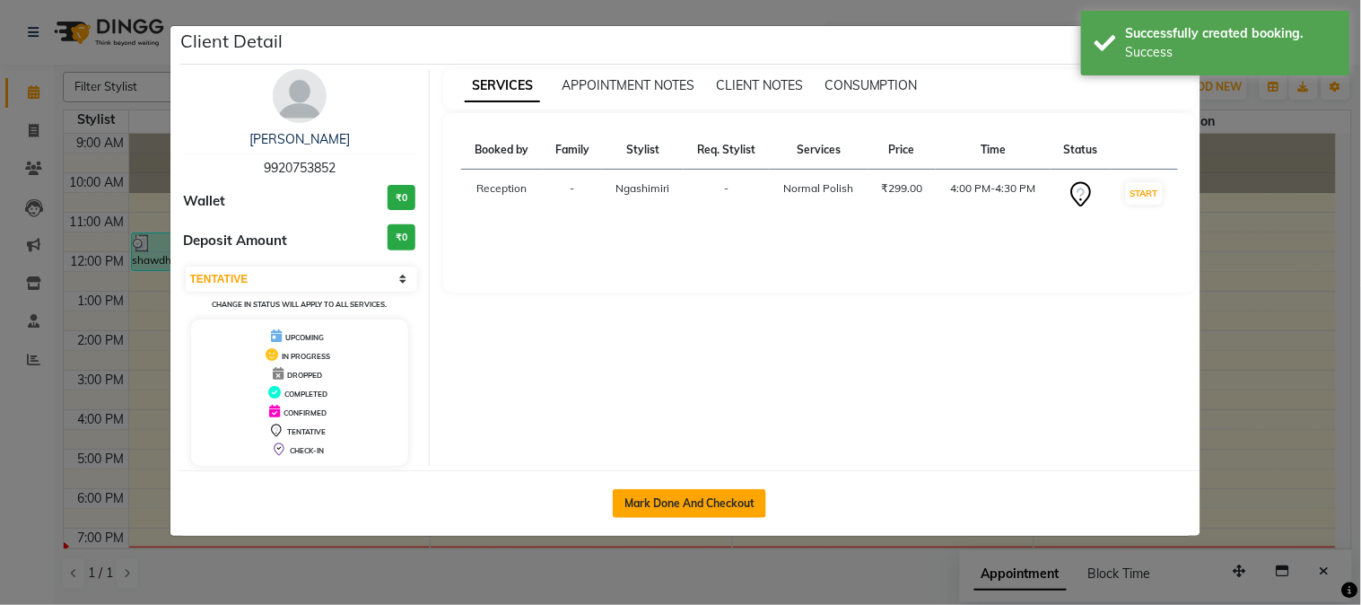
click at [730, 506] on button "Mark Done And Checkout" at bounding box center [689, 503] width 153 height 29
select select "664"
select select "service"
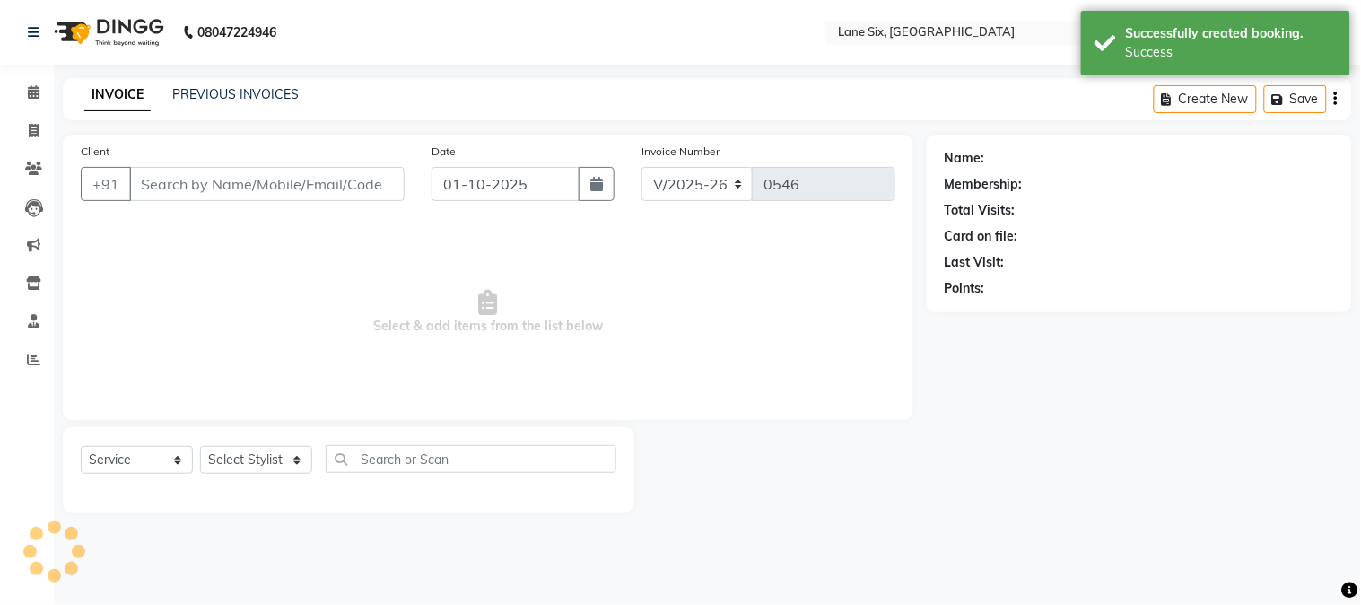
type input "9920753852"
select select "90044"
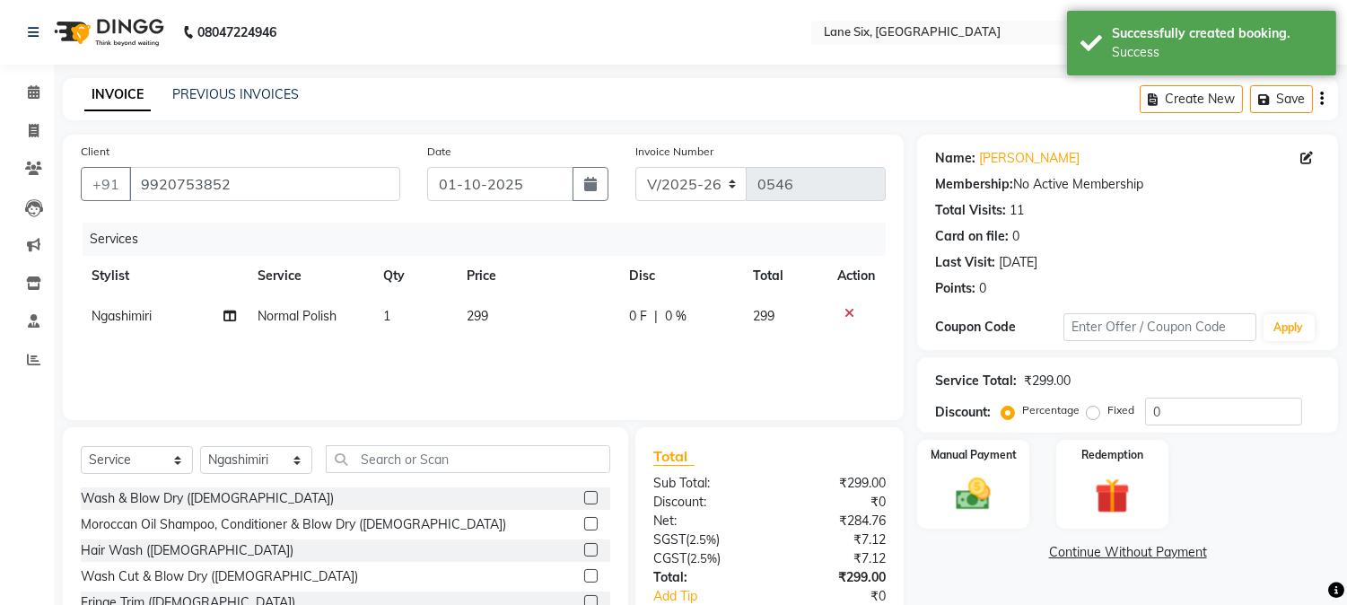
click at [527, 298] on td "299" at bounding box center [537, 316] width 162 height 40
select select "90044"
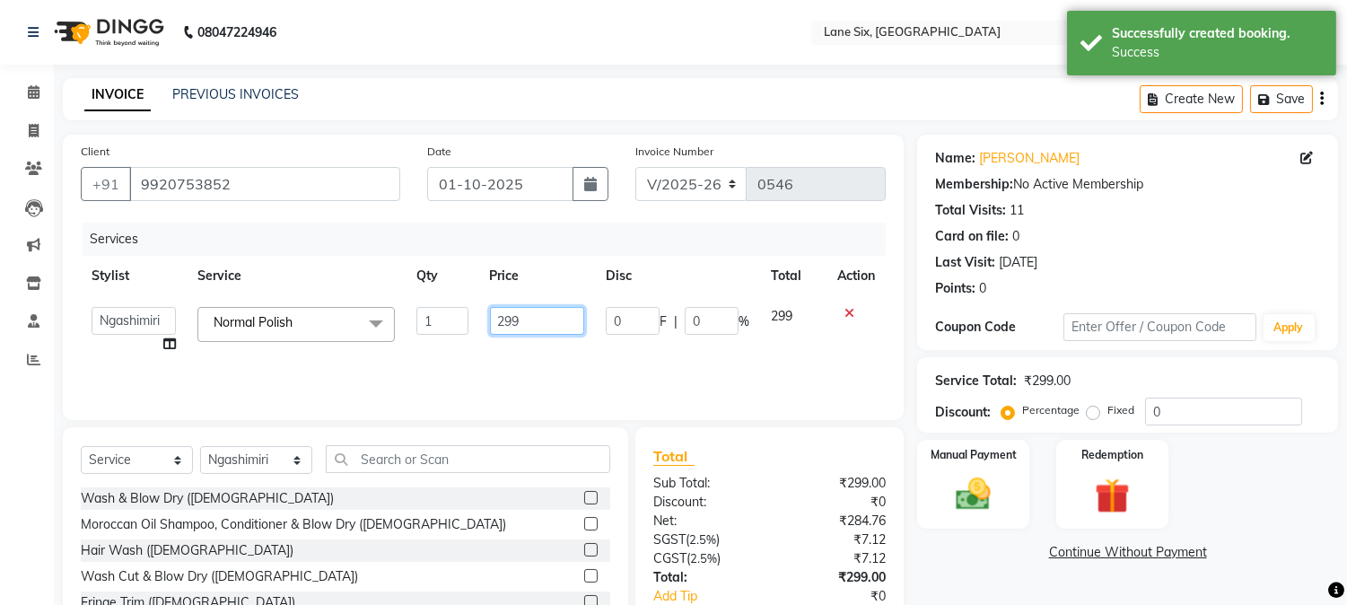
click at [559, 326] on input "299" at bounding box center [537, 321] width 94 height 28
type input "2"
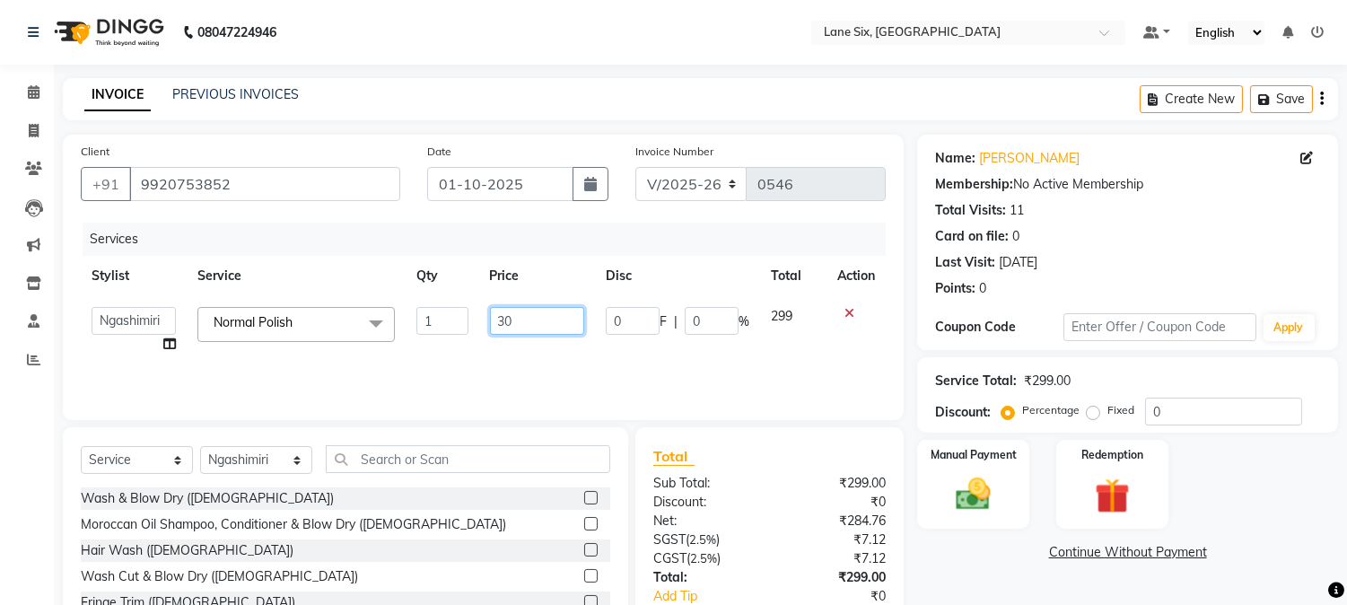
type input "300"
click at [955, 488] on img at bounding box center [973, 495] width 59 height 42
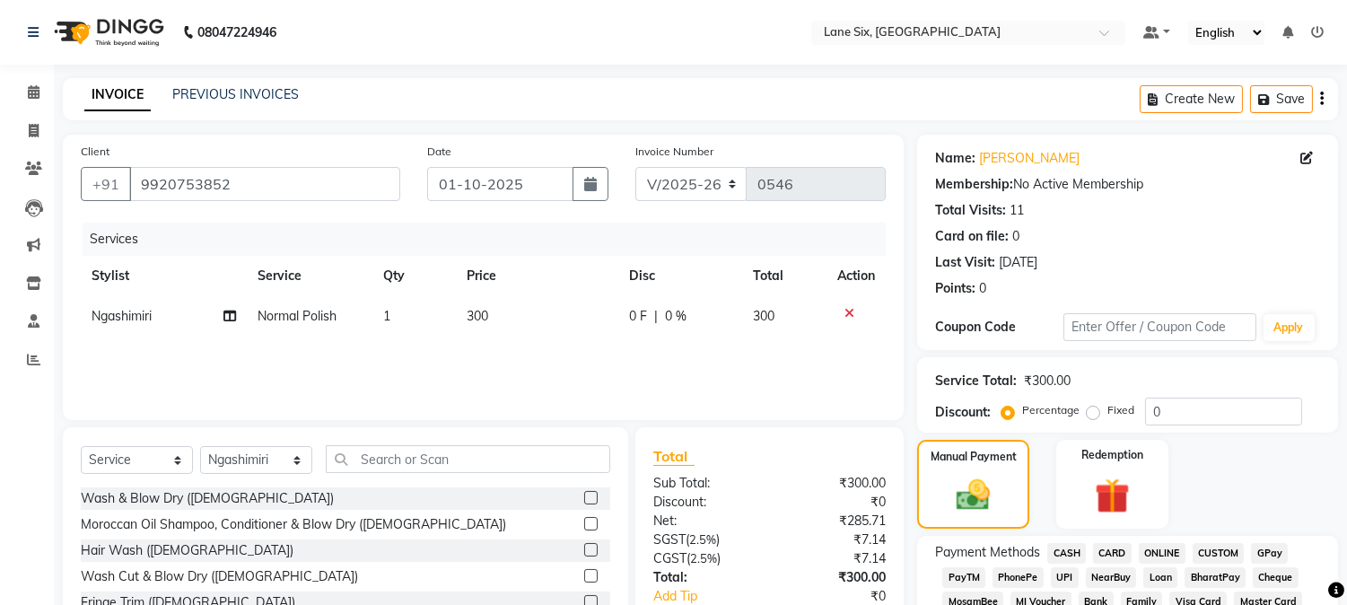
click at [1278, 554] on span "GPay" at bounding box center [1269, 553] width 37 height 21
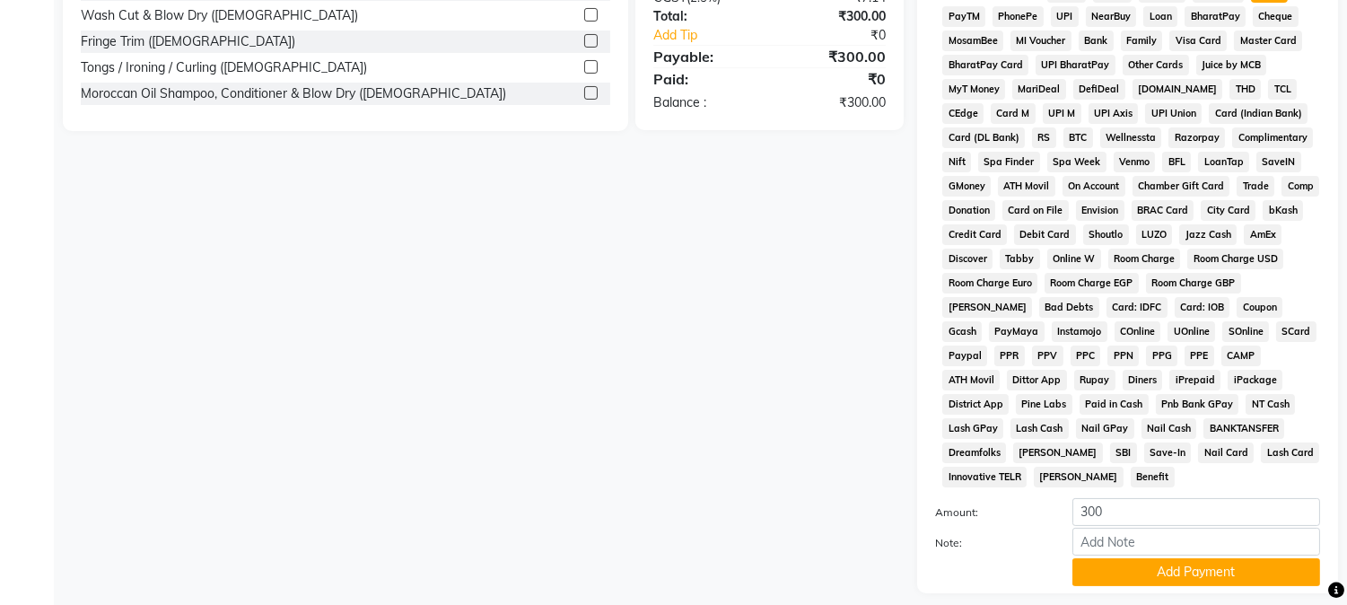
scroll to position [592, 0]
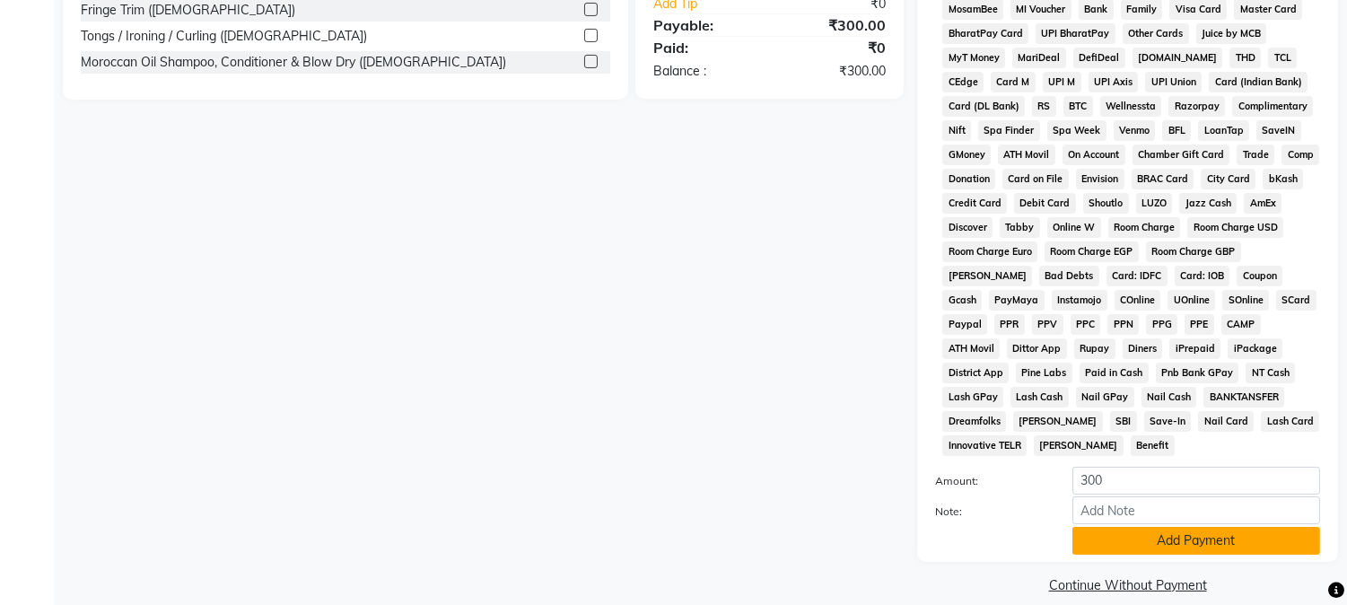
click at [1227, 527] on button "Add Payment" at bounding box center [1196, 541] width 248 height 28
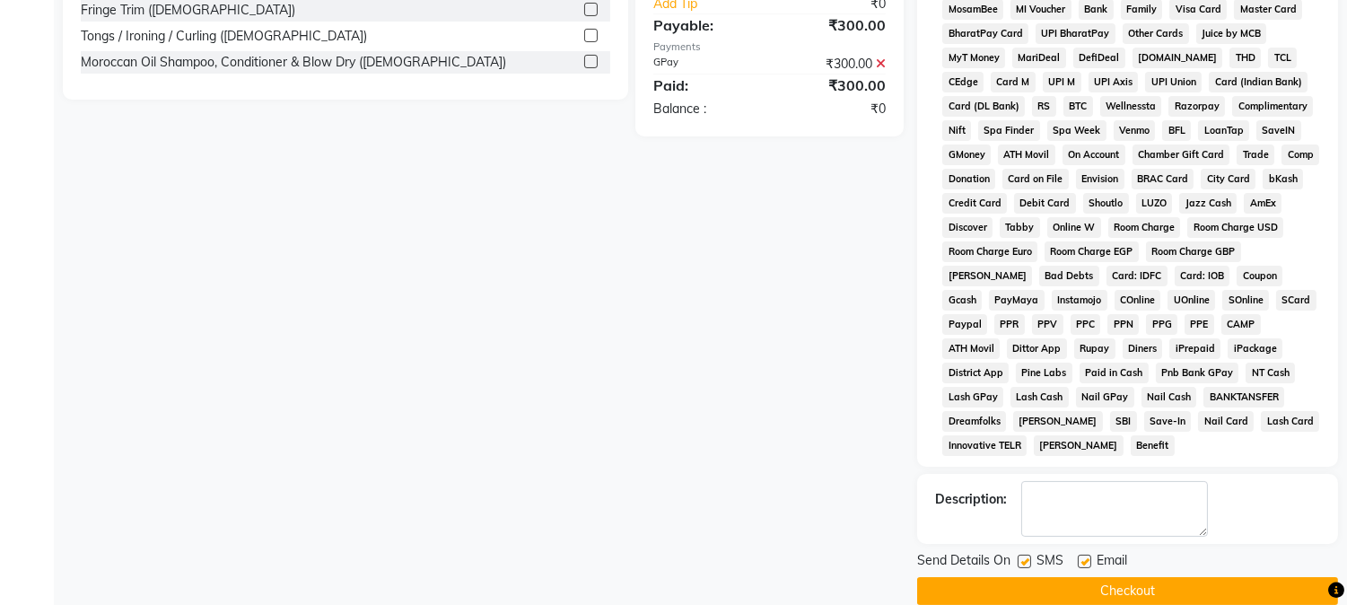
click at [1191, 577] on button "Checkout" at bounding box center [1127, 591] width 421 height 28
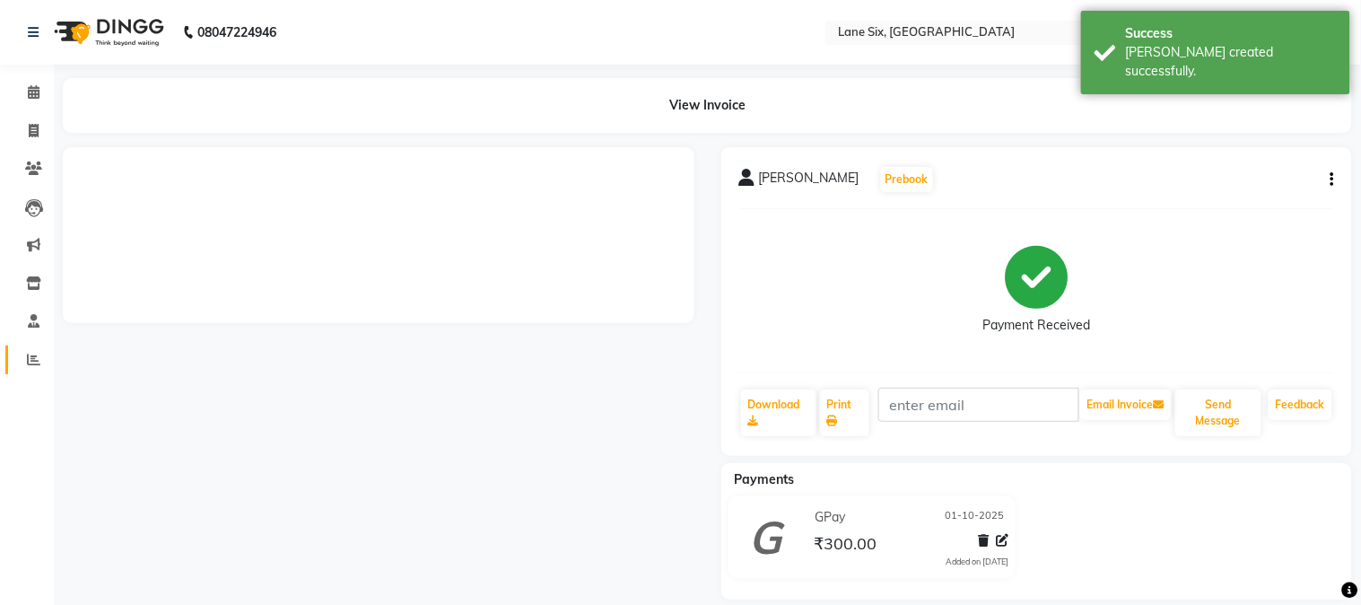
click at [33, 369] on span at bounding box center [33, 360] width 31 height 21
